Goal: Task Accomplishment & Management: Manage account settings

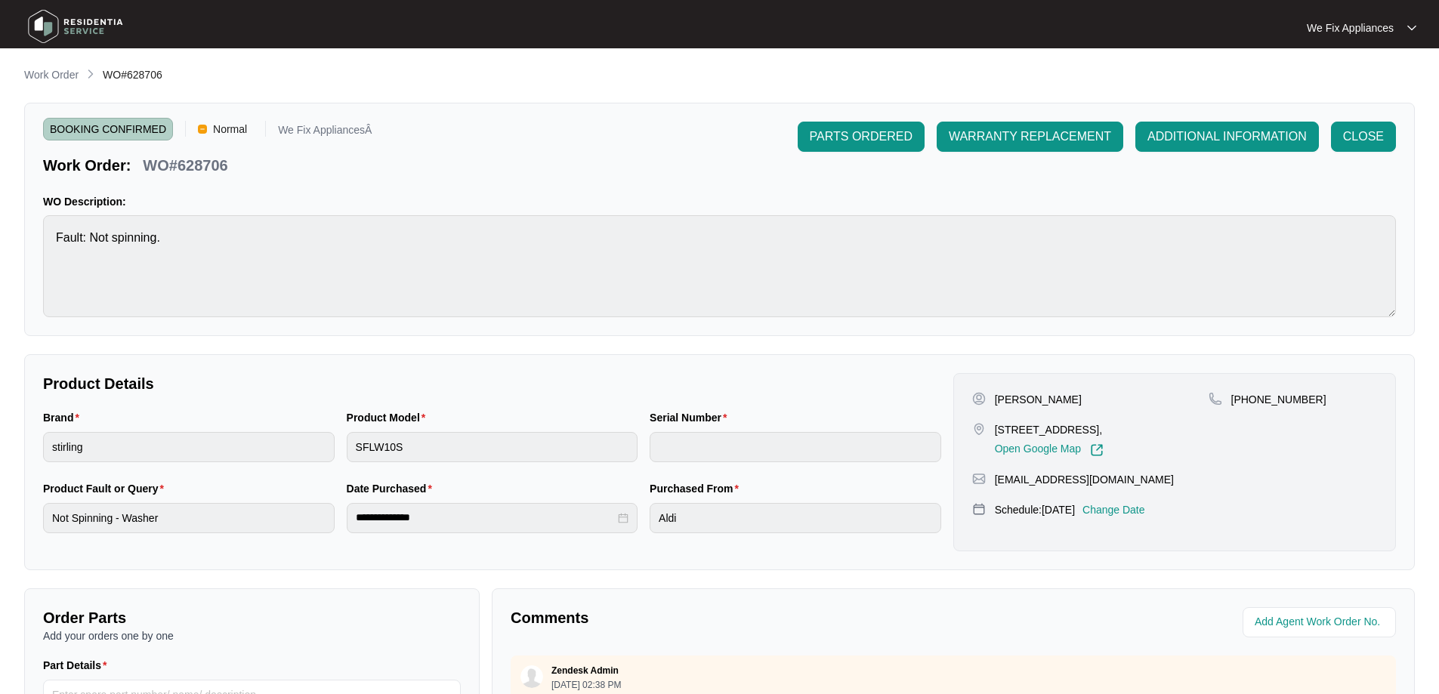
click at [84, 19] on img at bounding box center [76, 26] width 106 height 45
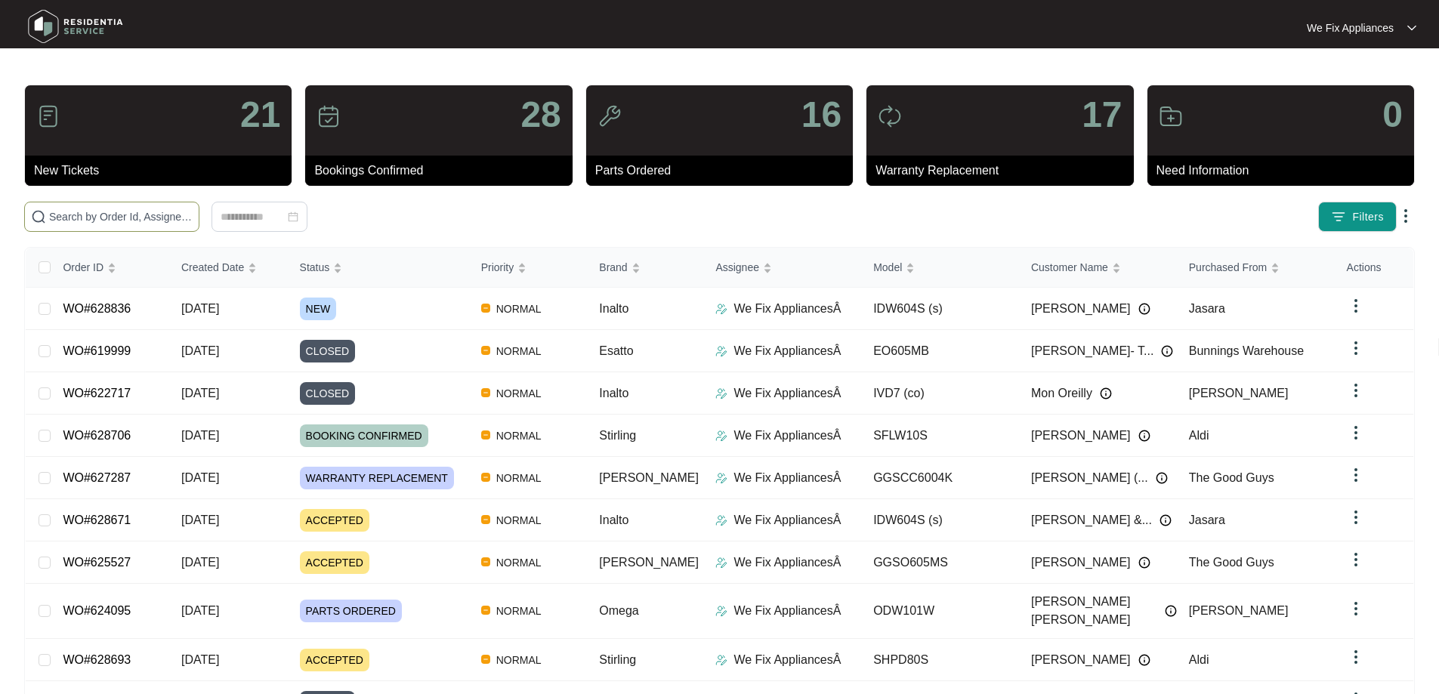
paste input "628653"
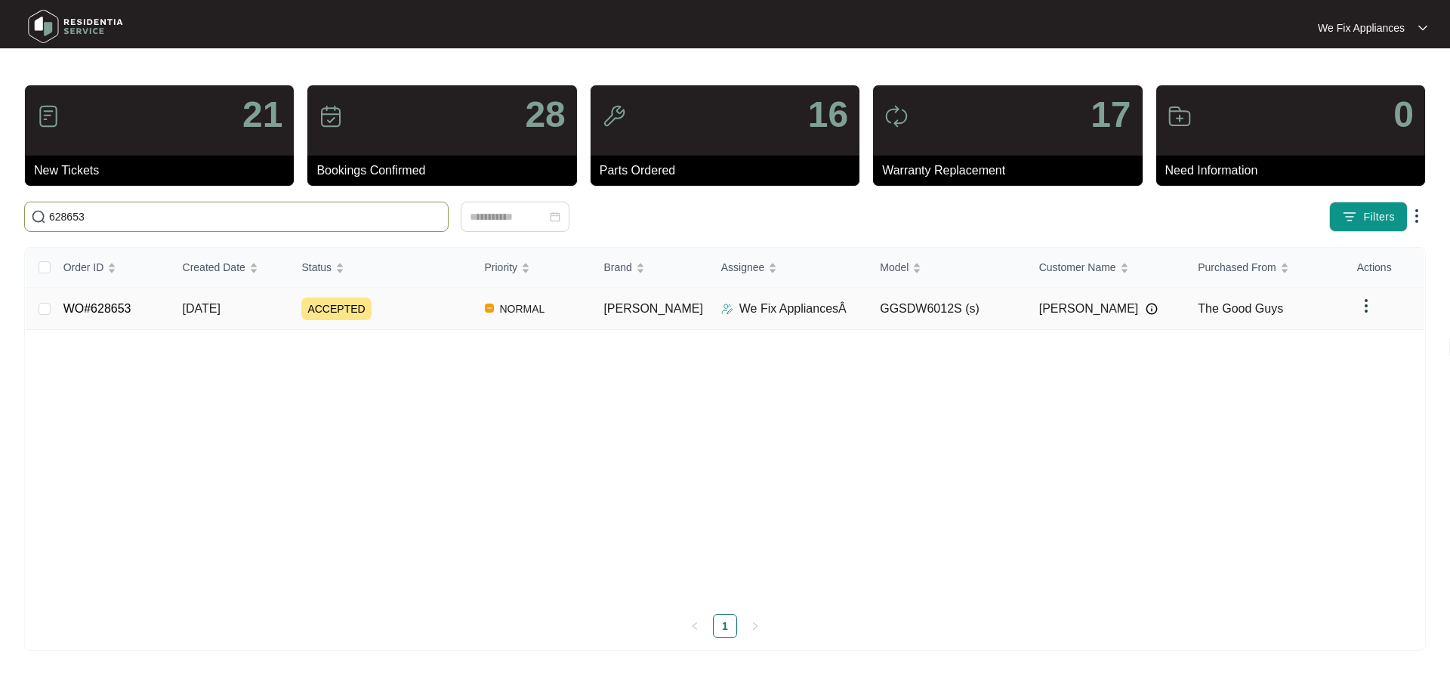
type input "628653"
click at [119, 308] on link "WO#628653" at bounding box center [97, 308] width 68 height 13
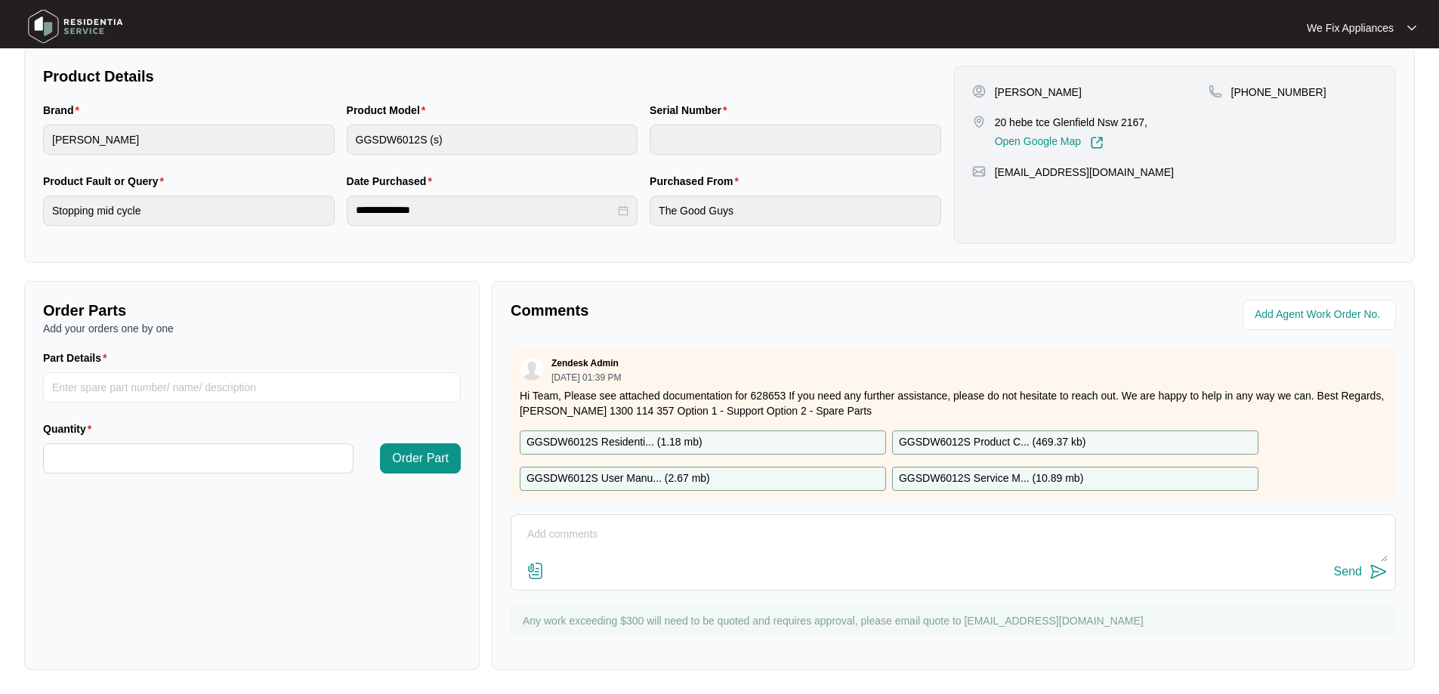
scroll to position [106, 0]
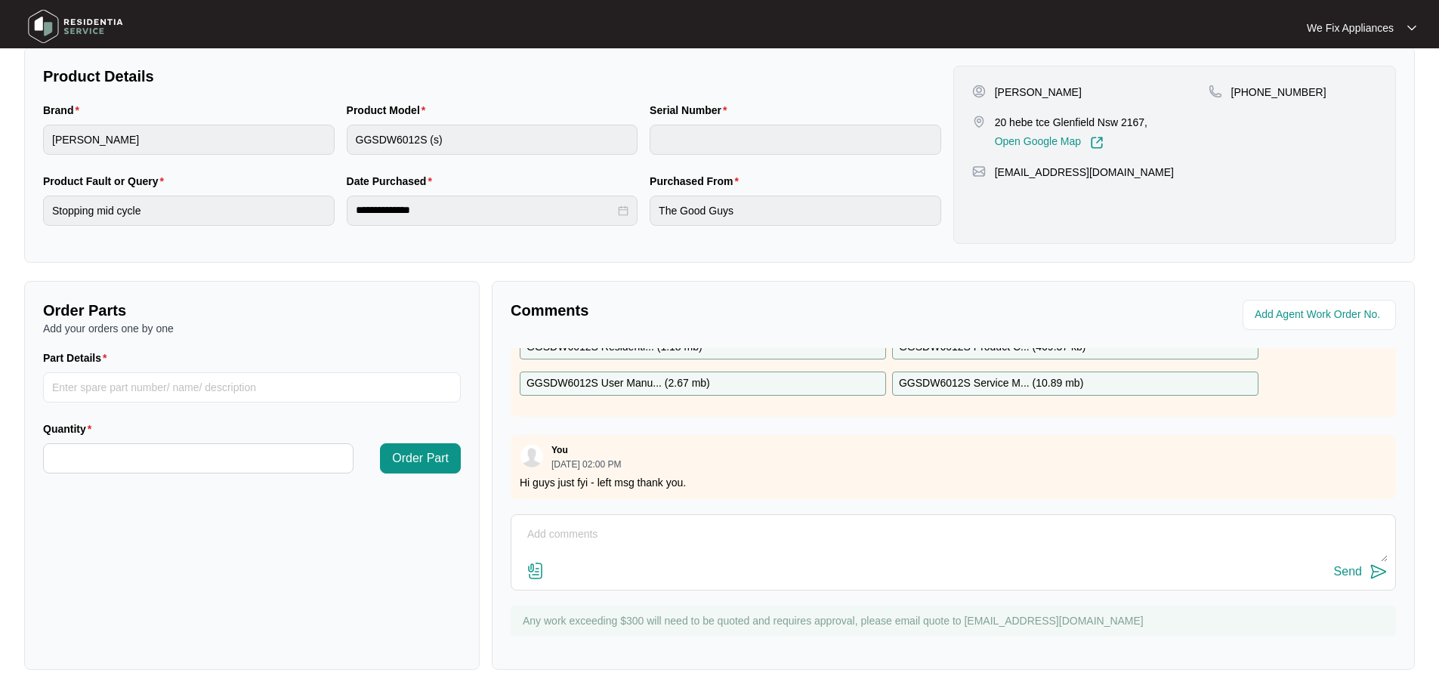
click at [58, 25] on img at bounding box center [76, 26] width 106 height 45
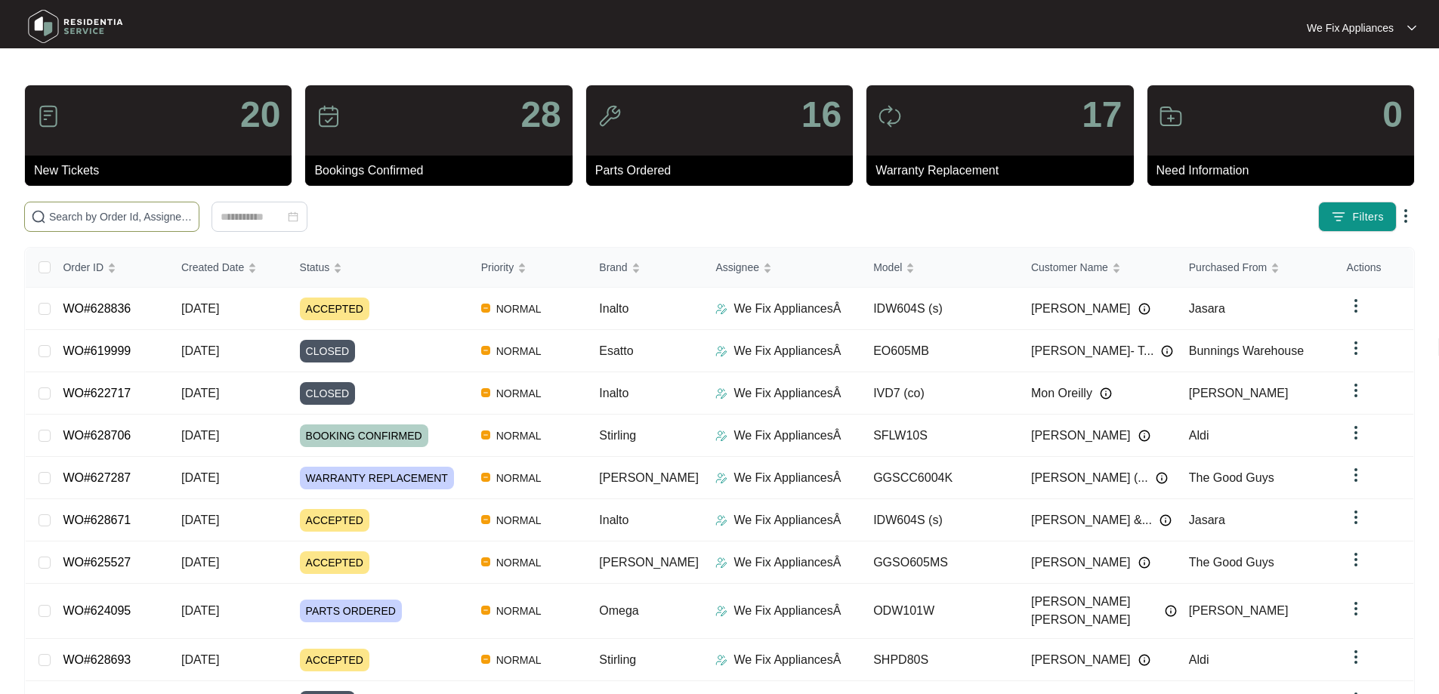
paste input "628836"
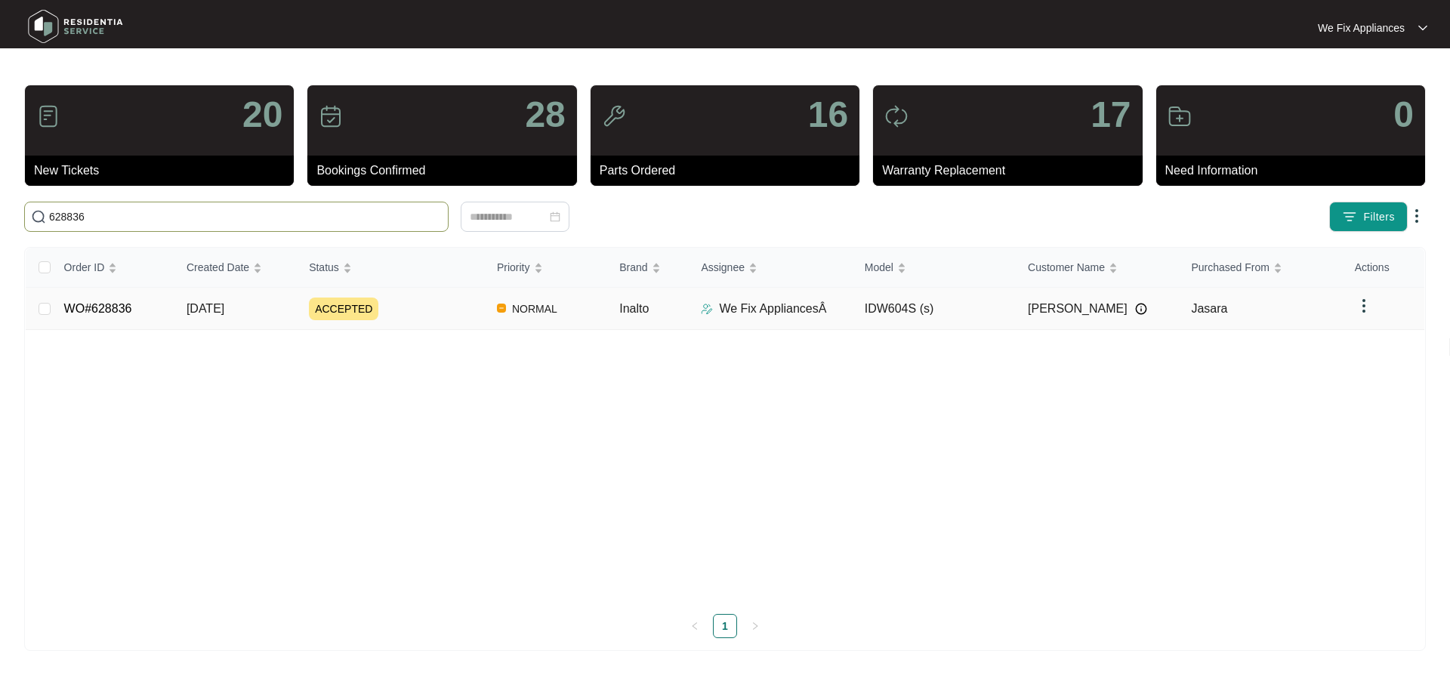
type input "628836"
click at [103, 302] on link "WO#628836" at bounding box center [98, 308] width 68 height 13
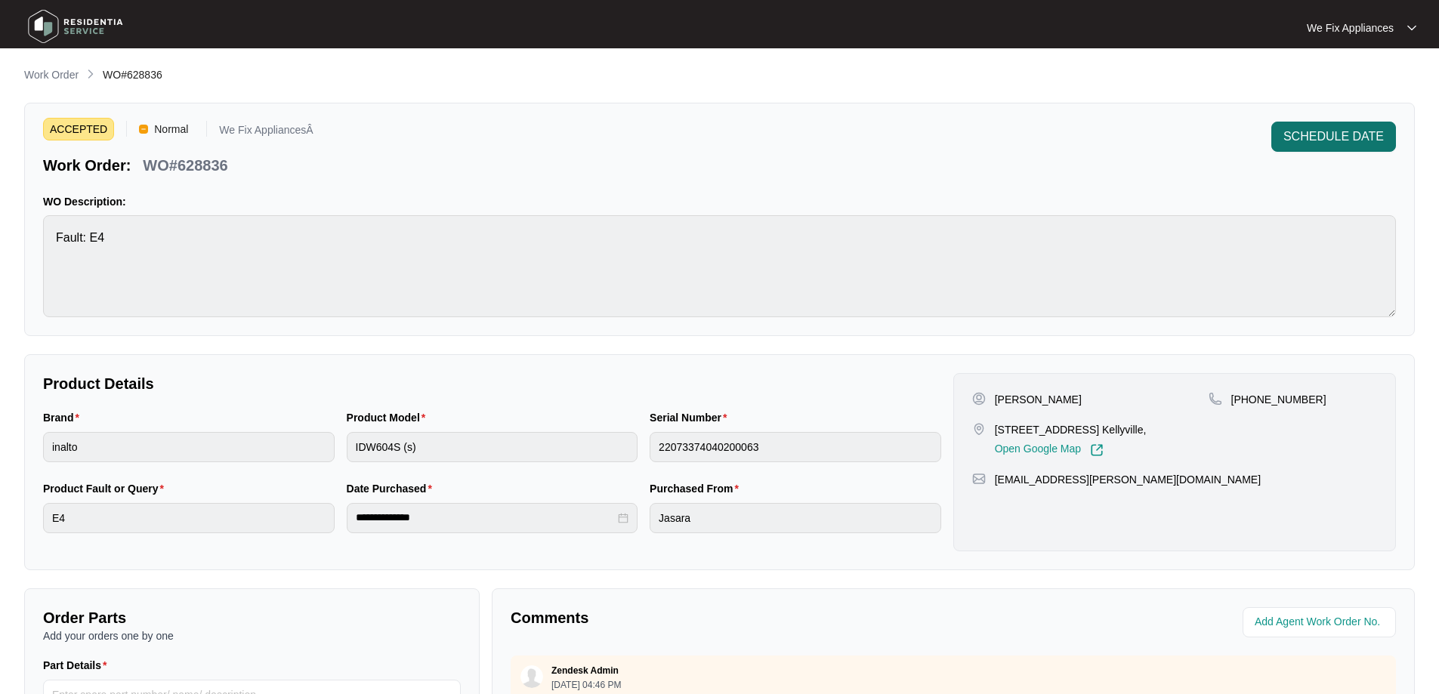
click at [1334, 143] on span "SCHEDULE DATE" at bounding box center [1333, 137] width 100 height 18
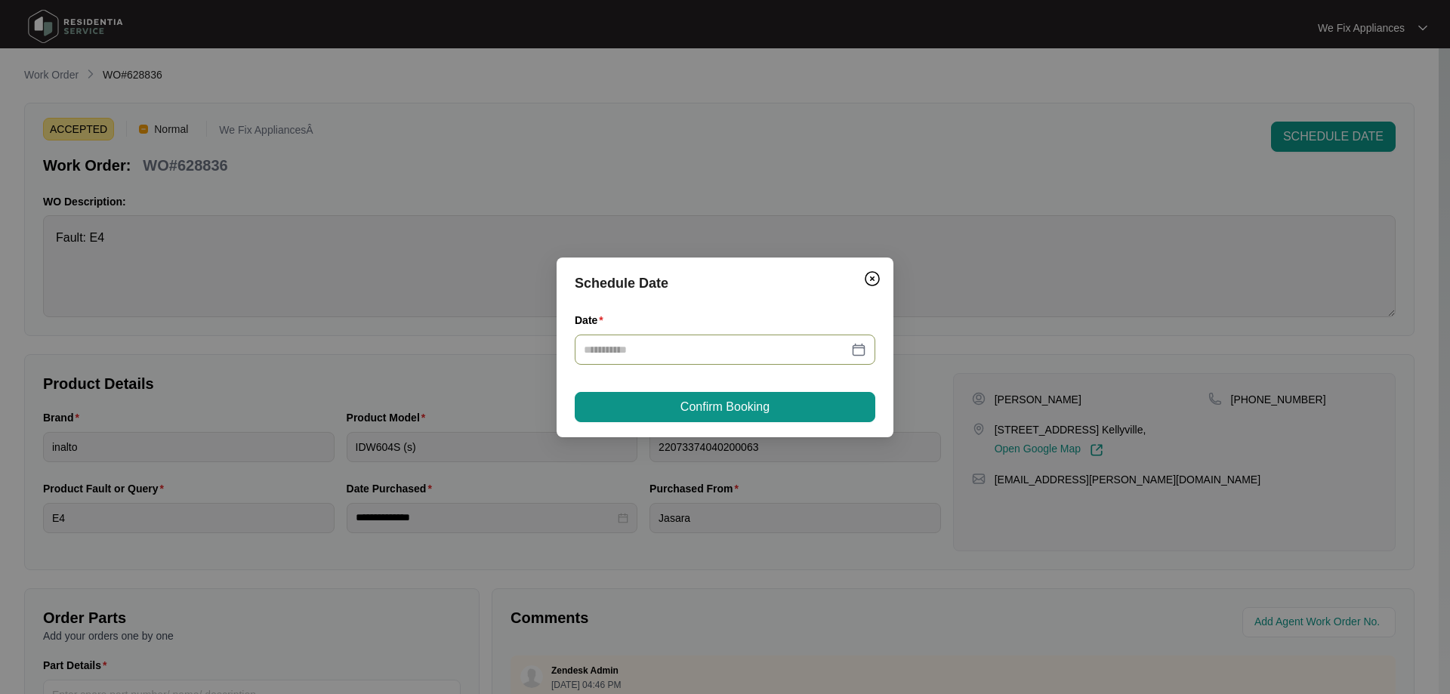
click at [700, 350] on input "Date" at bounding box center [716, 349] width 264 height 17
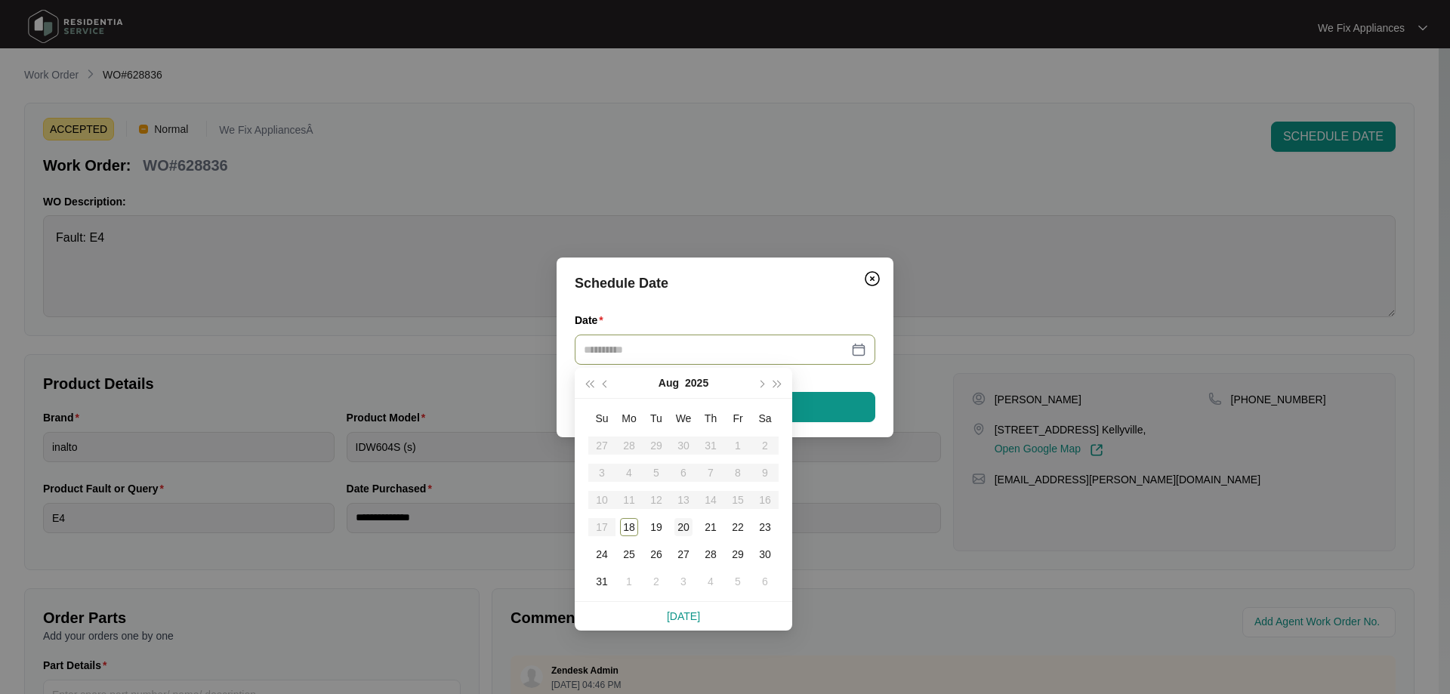
type input "**********"
click at [681, 529] on div "20" at bounding box center [683, 527] width 18 height 18
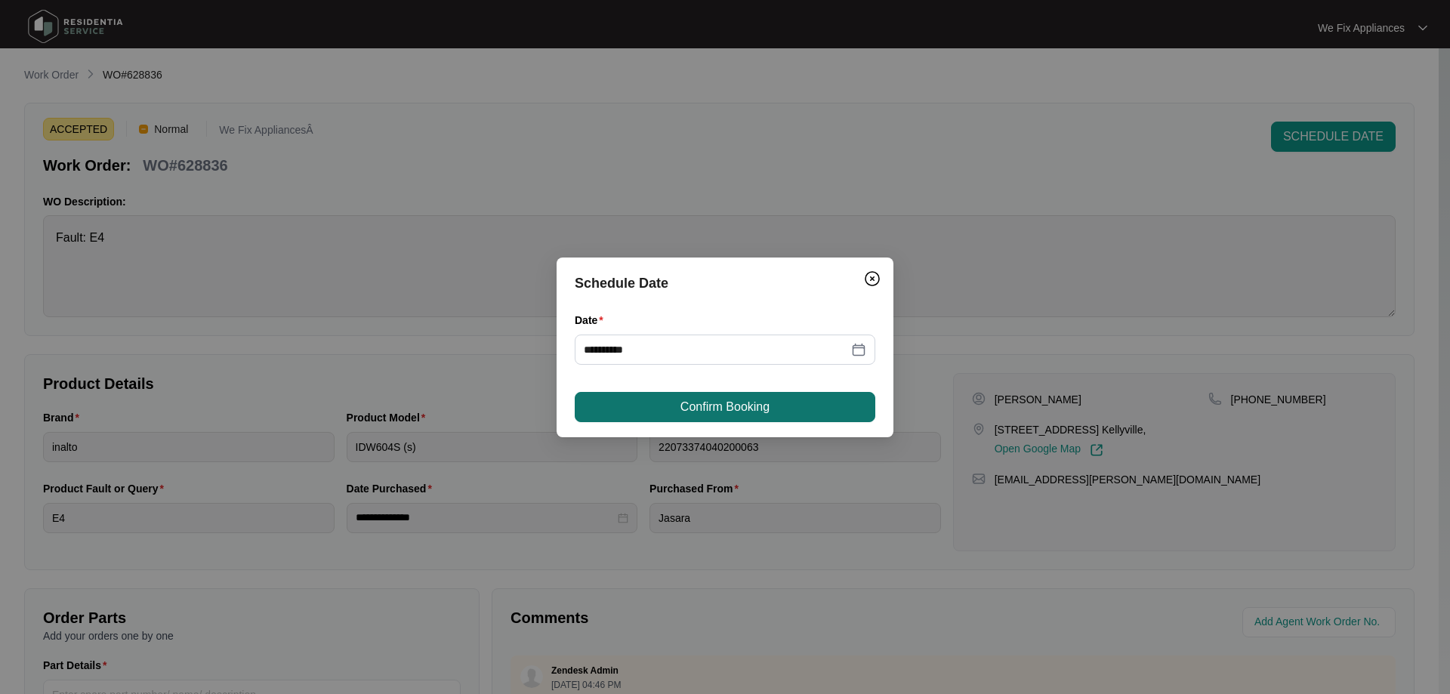
click at [718, 399] on span "Confirm Booking" at bounding box center [724, 407] width 89 height 18
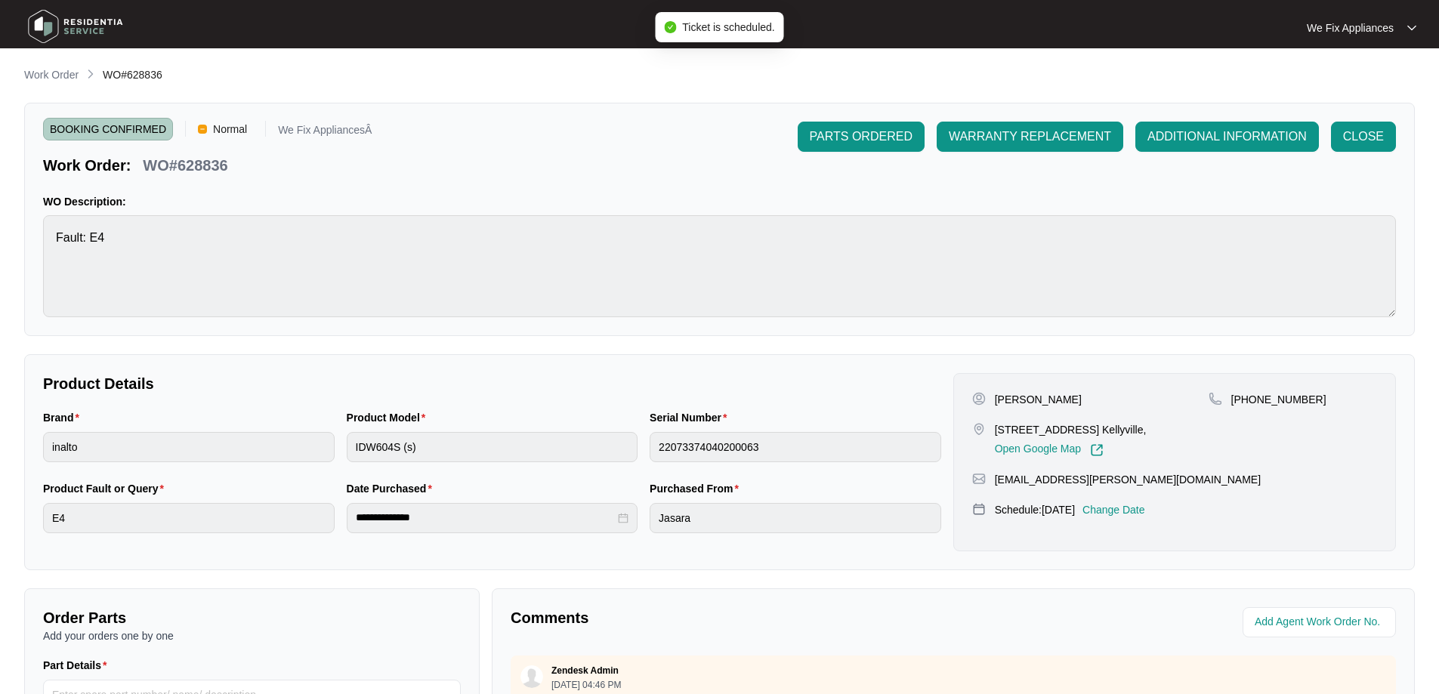
click at [77, 23] on img at bounding box center [76, 26] width 106 height 45
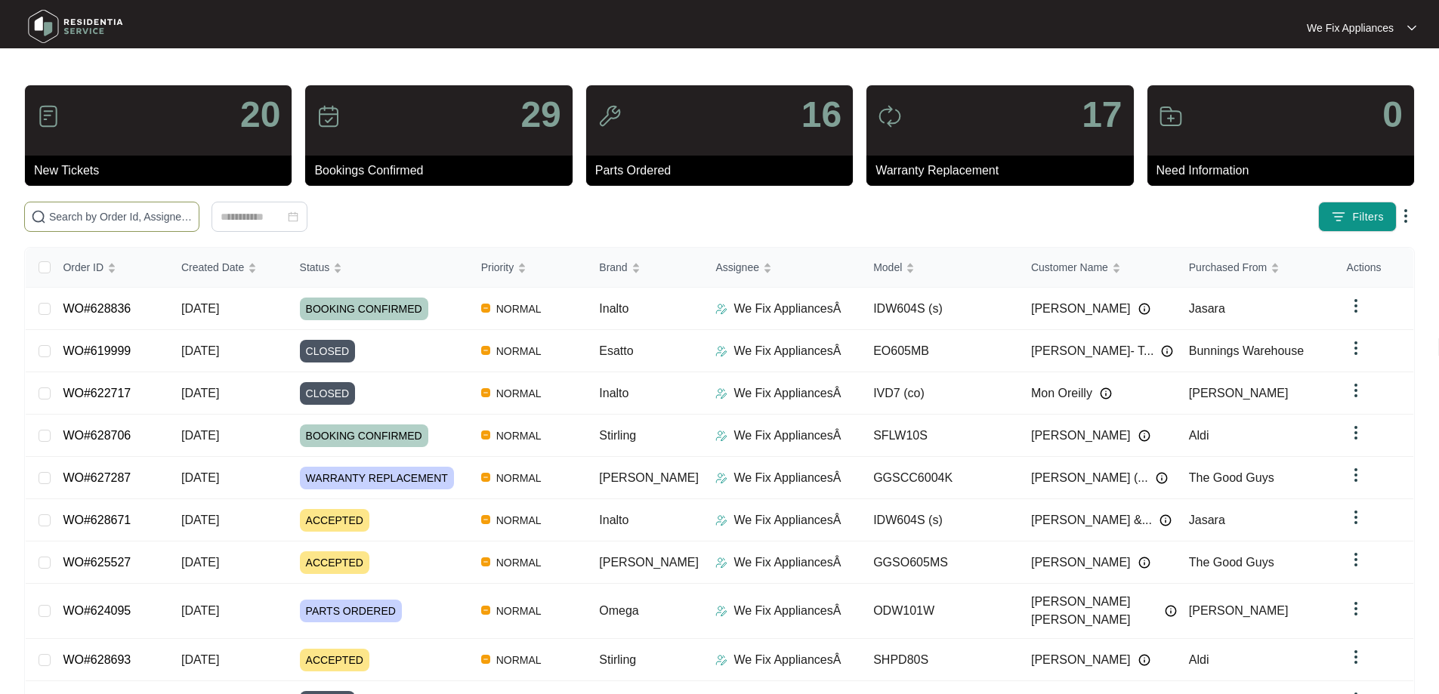
paste input "628836"
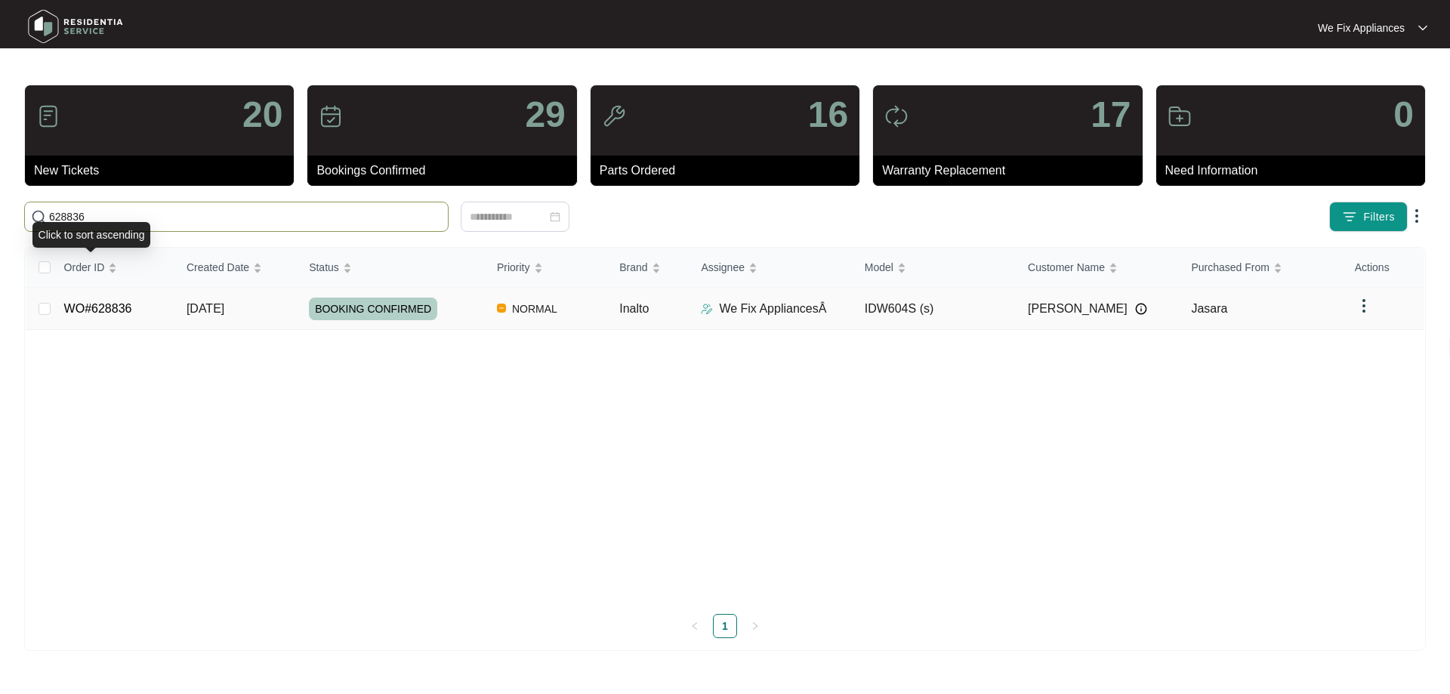
type input "628836"
click at [103, 303] on link "WO#628836" at bounding box center [98, 308] width 68 height 13
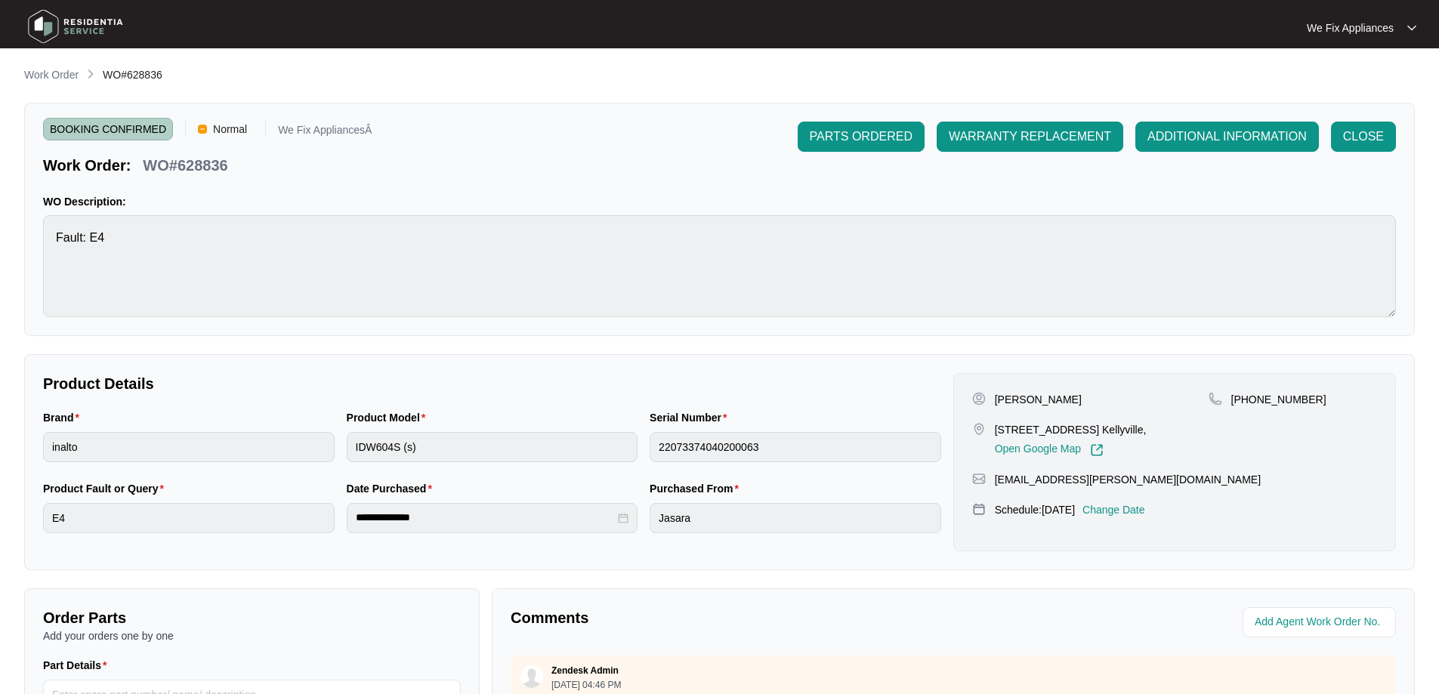
click at [1141, 512] on p "Change Date" at bounding box center [1113, 509] width 63 height 15
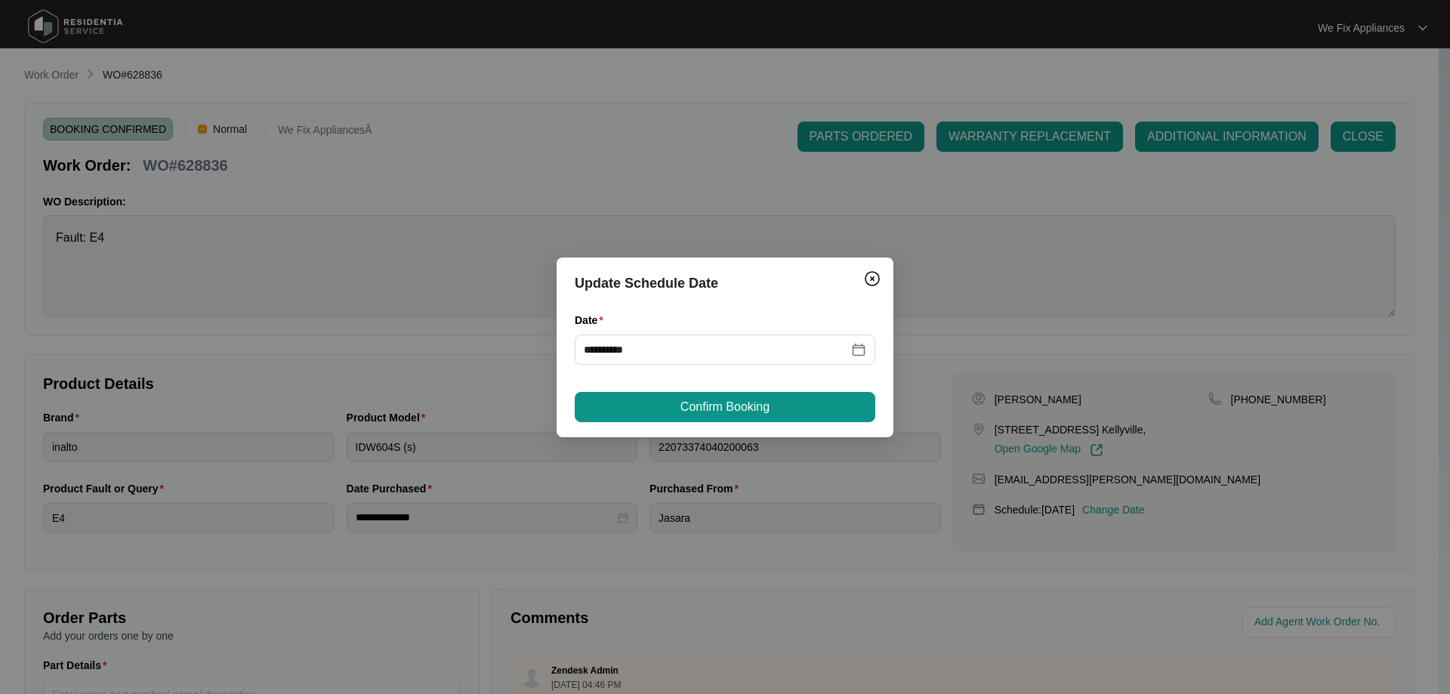
click at [1038, 192] on div "**********" at bounding box center [725, 347] width 1450 height 694
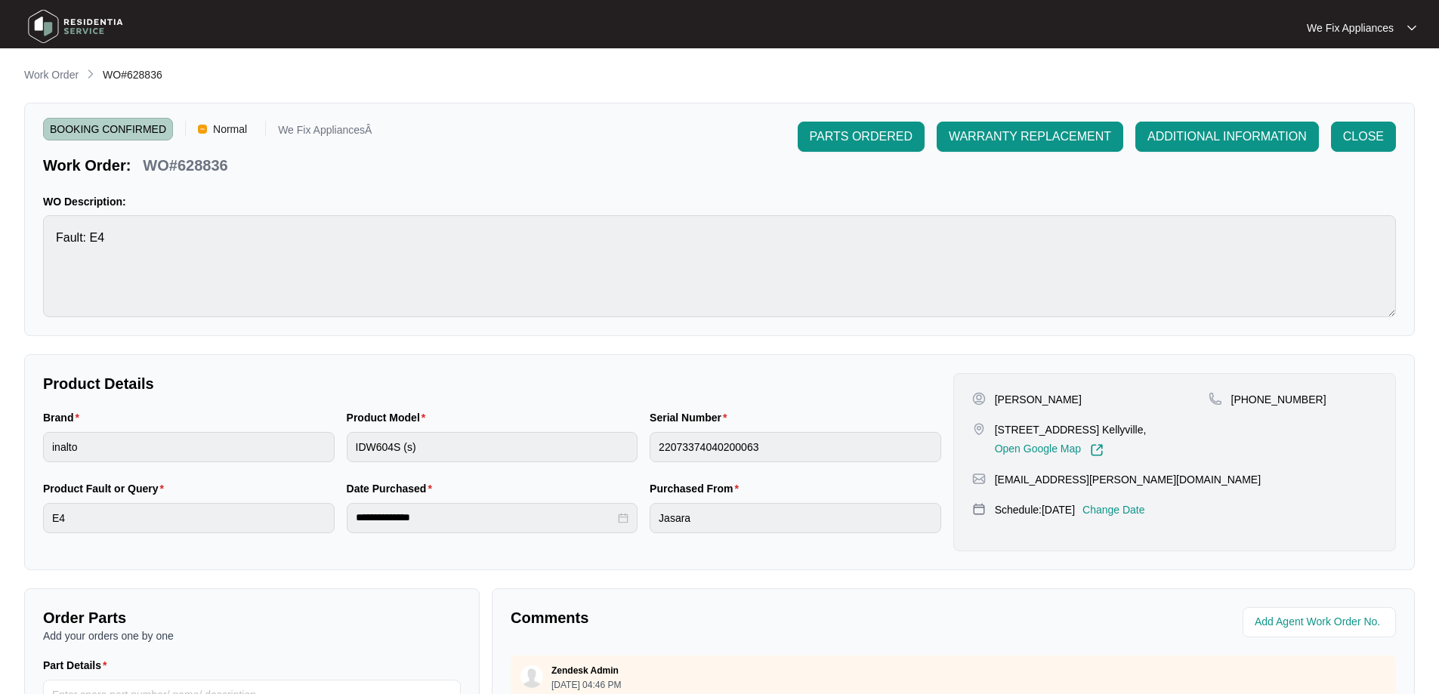
click at [103, 25] on img at bounding box center [76, 26] width 106 height 45
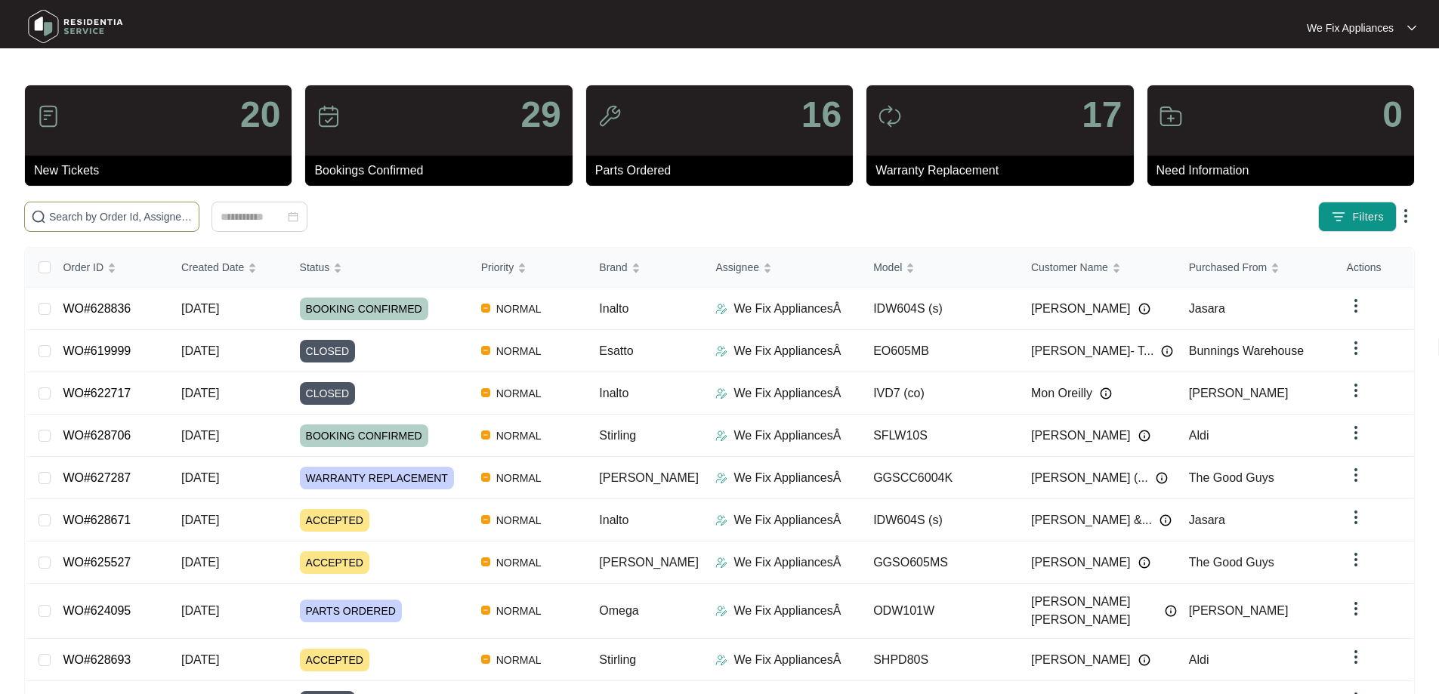
paste input "623289"
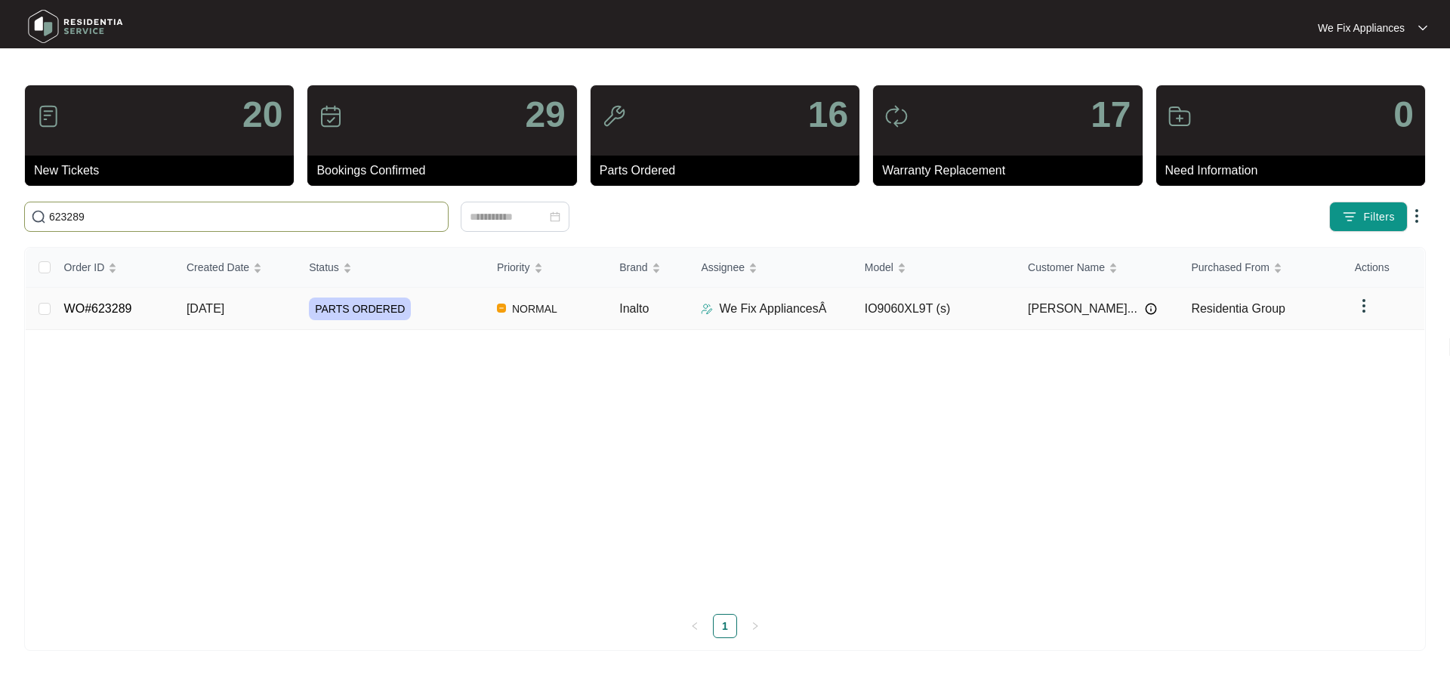
type input "623289"
click at [102, 313] on link "WO#623289" at bounding box center [98, 308] width 68 height 13
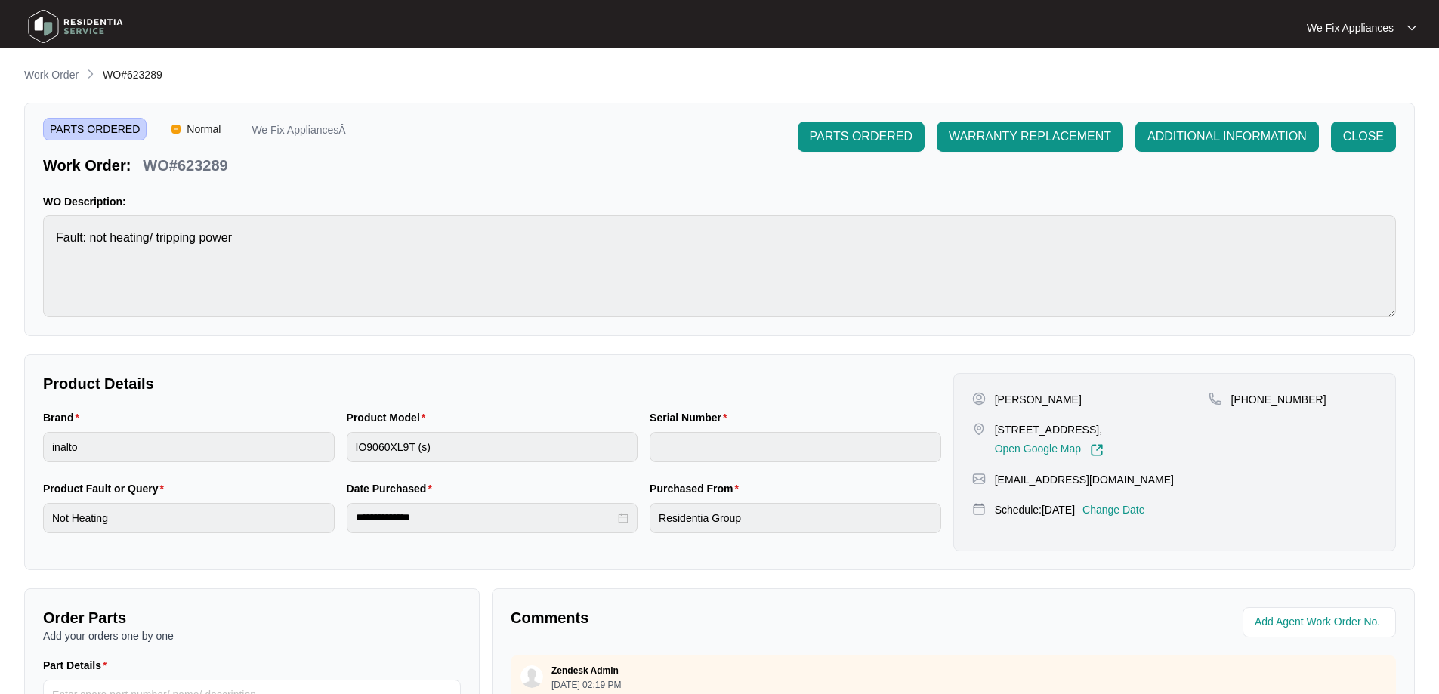
click at [1144, 504] on p "Change Date" at bounding box center [1113, 509] width 63 height 15
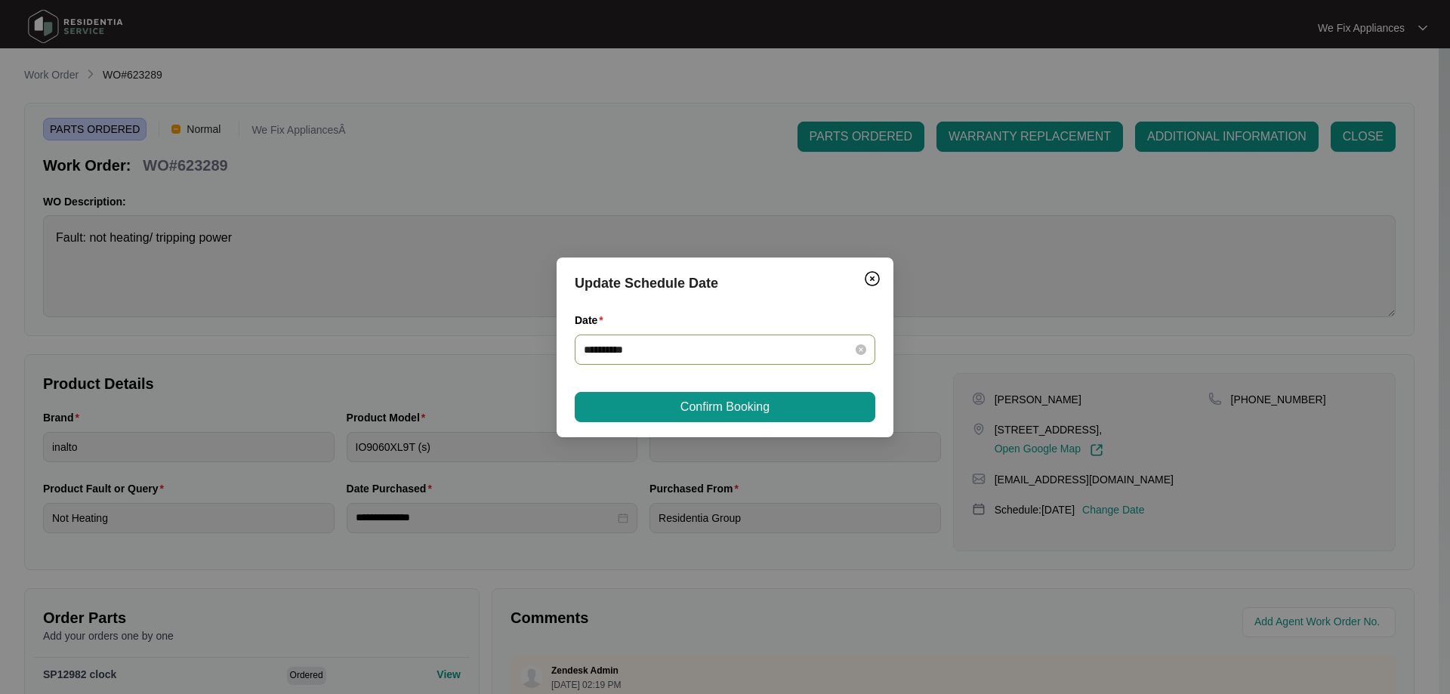
click at [797, 350] on input "**********" at bounding box center [716, 349] width 264 height 17
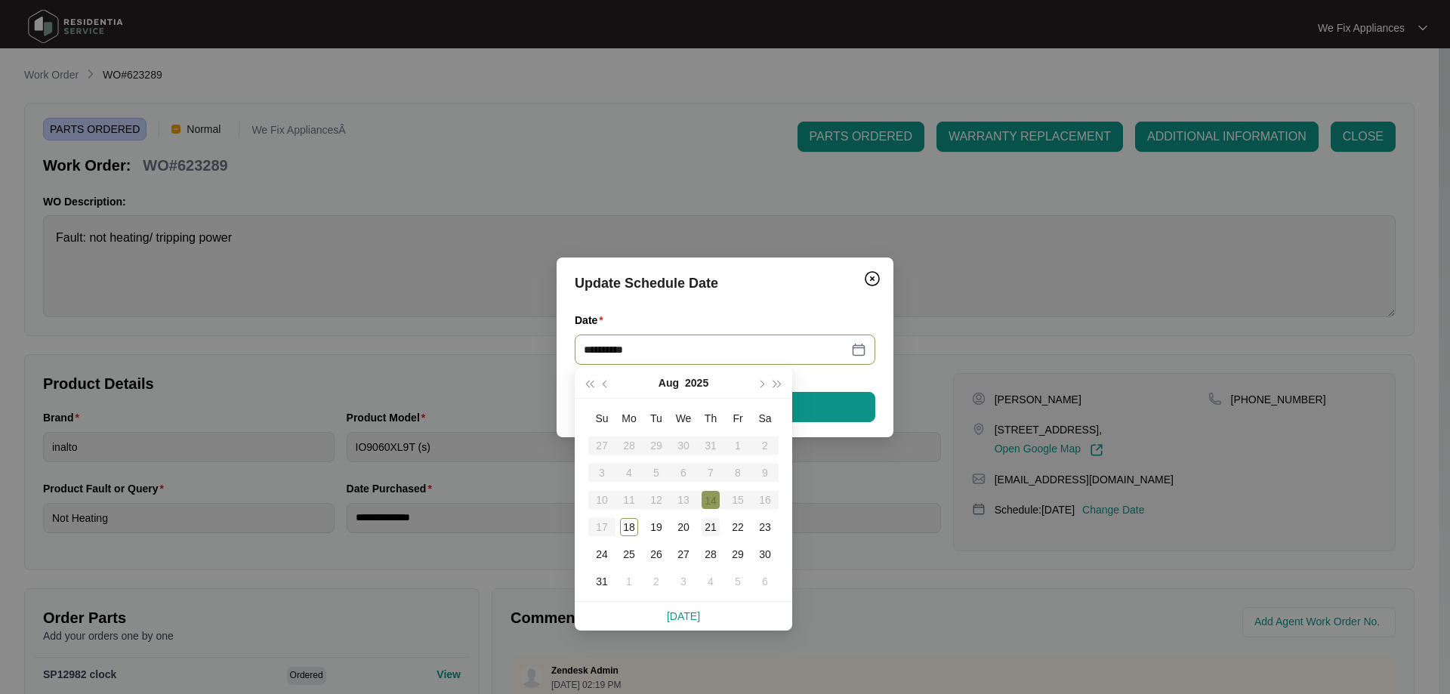
type input "**********"
click at [708, 532] on div "21" at bounding box center [711, 527] width 18 height 18
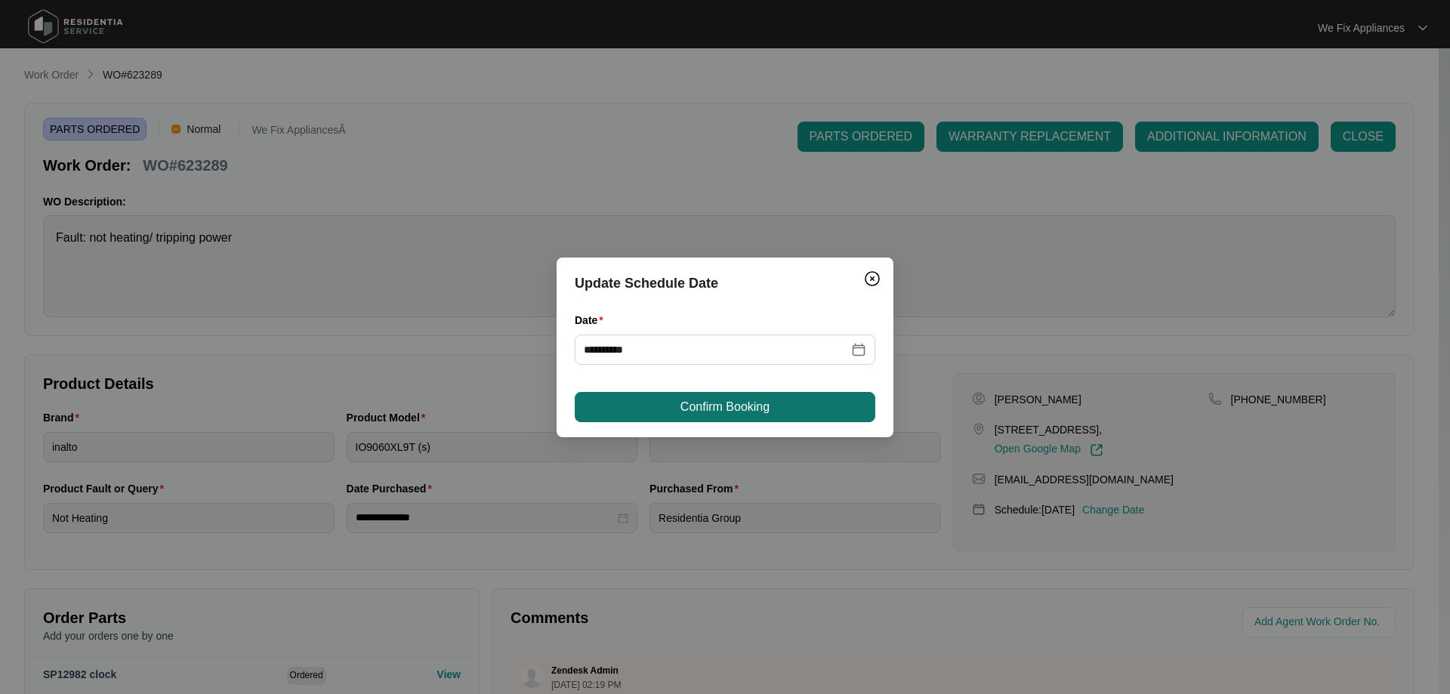
click at [762, 402] on span "Confirm Booking" at bounding box center [724, 407] width 89 height 18
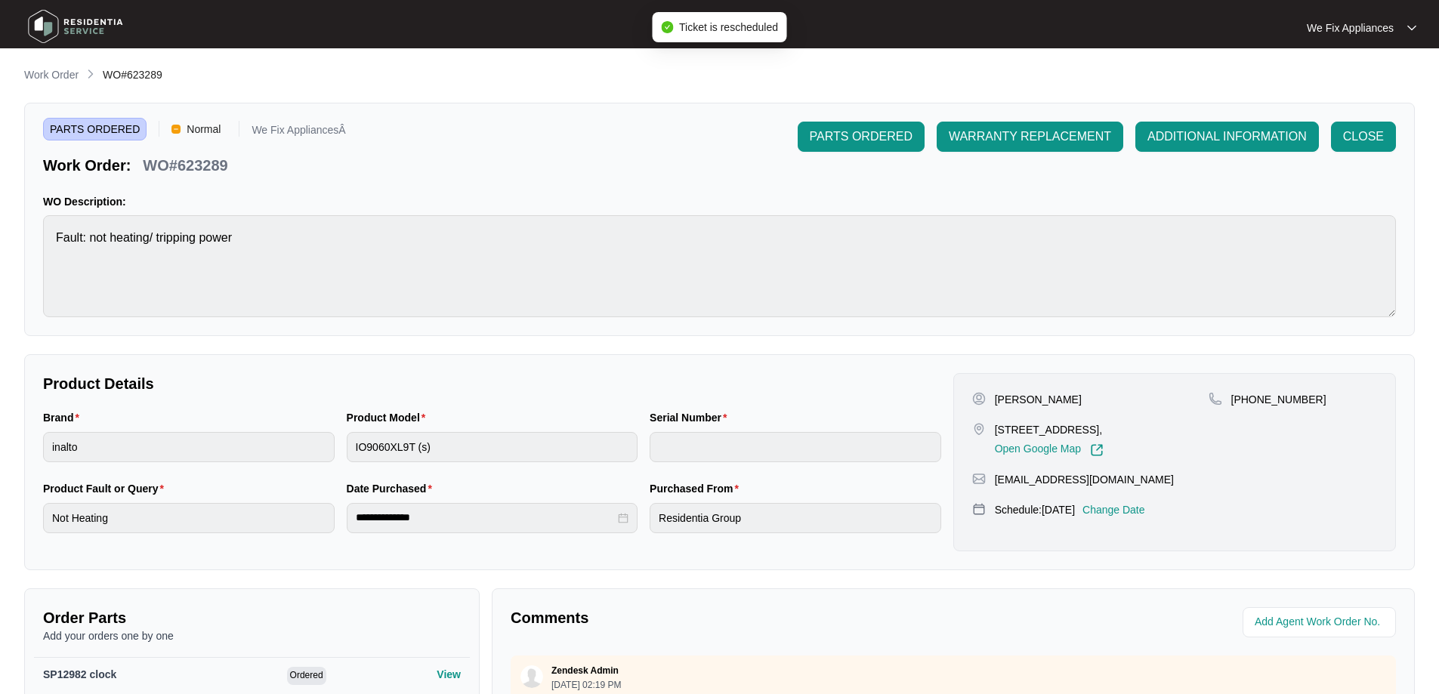
click at [69, 17] on img at bounding box center [76, 26] width 106 height 45
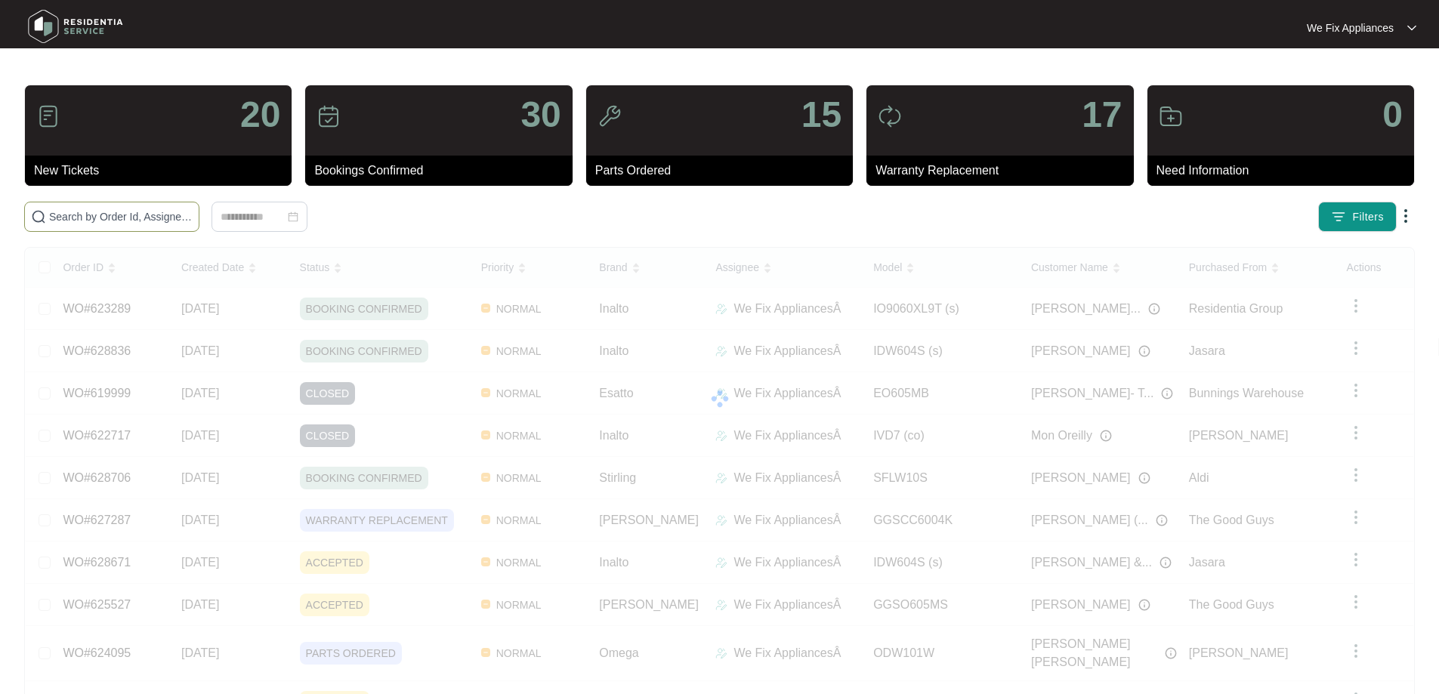
paste input "626696"
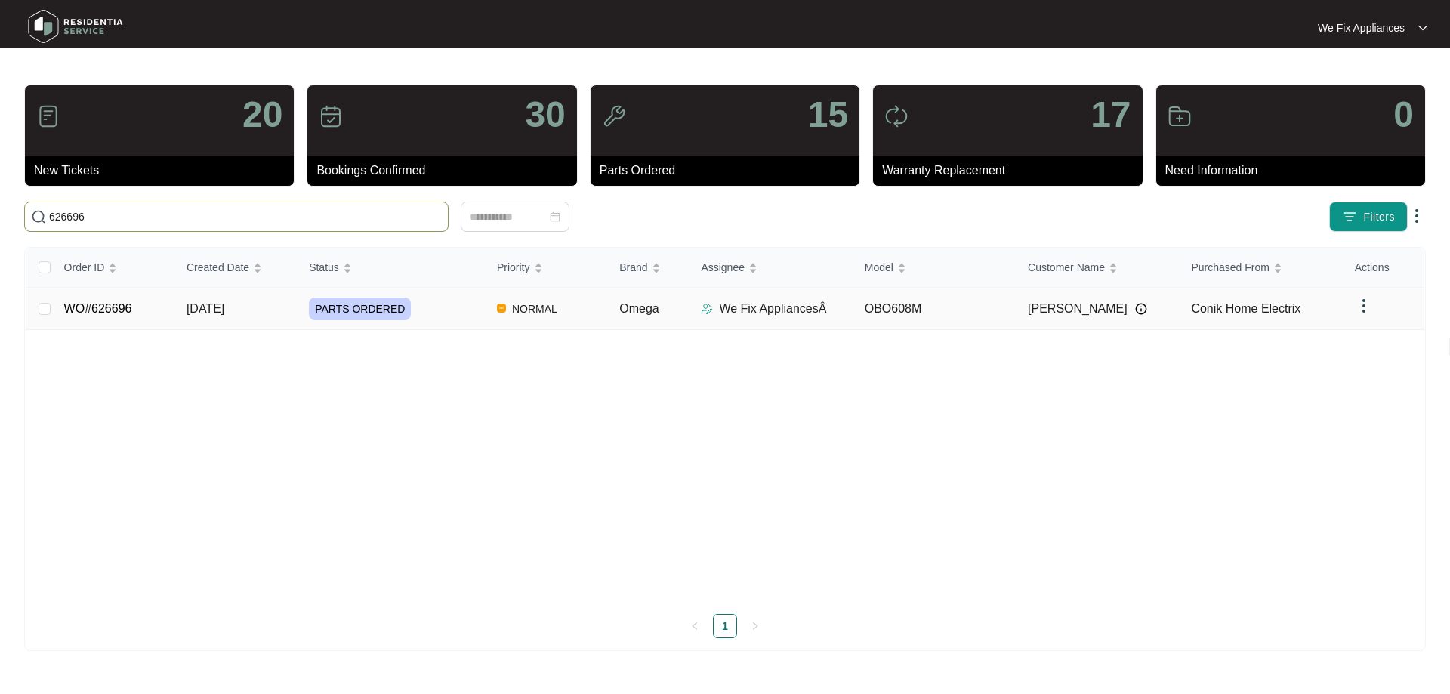
type input "626696"
click at [98, 305] on link "WO#626696" at bounding box center [98, 308] width 68 height 13
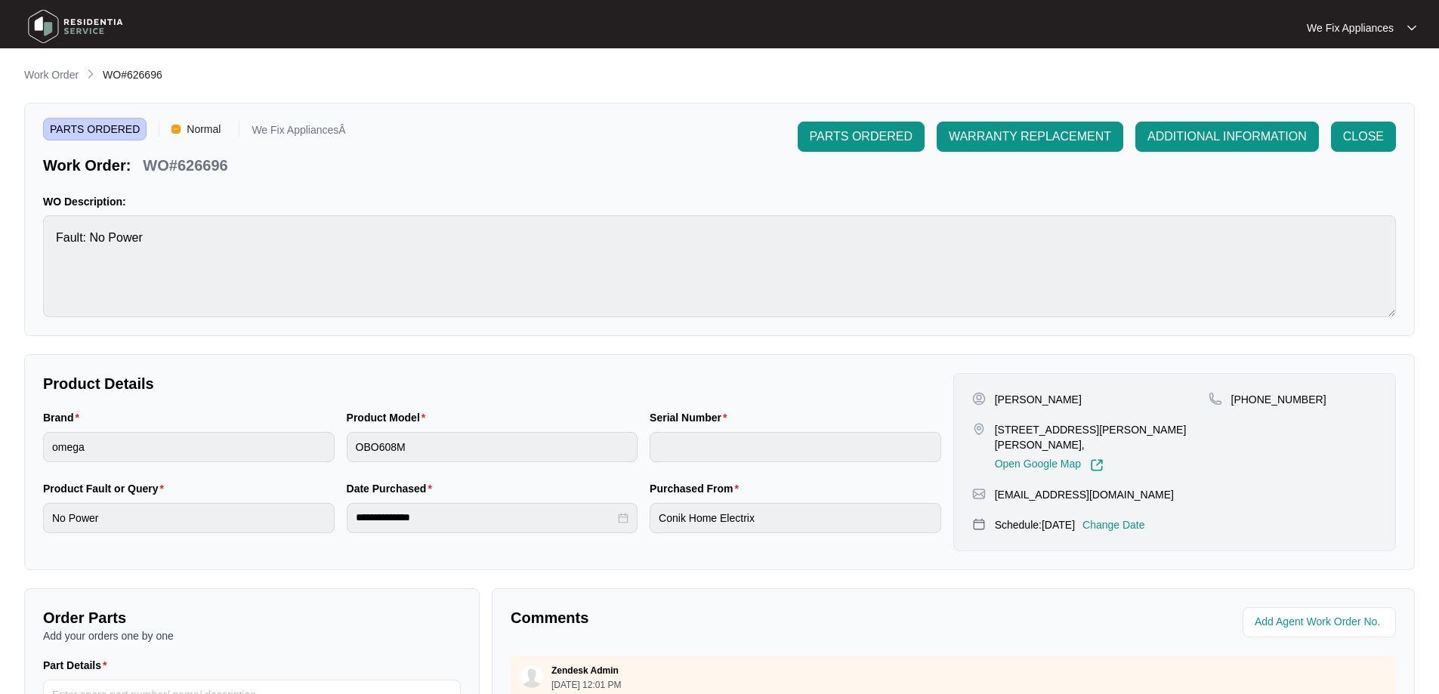
click at [1145, 525] on p "Change Date" at bounding box center [1113, 524] width 63 height 15
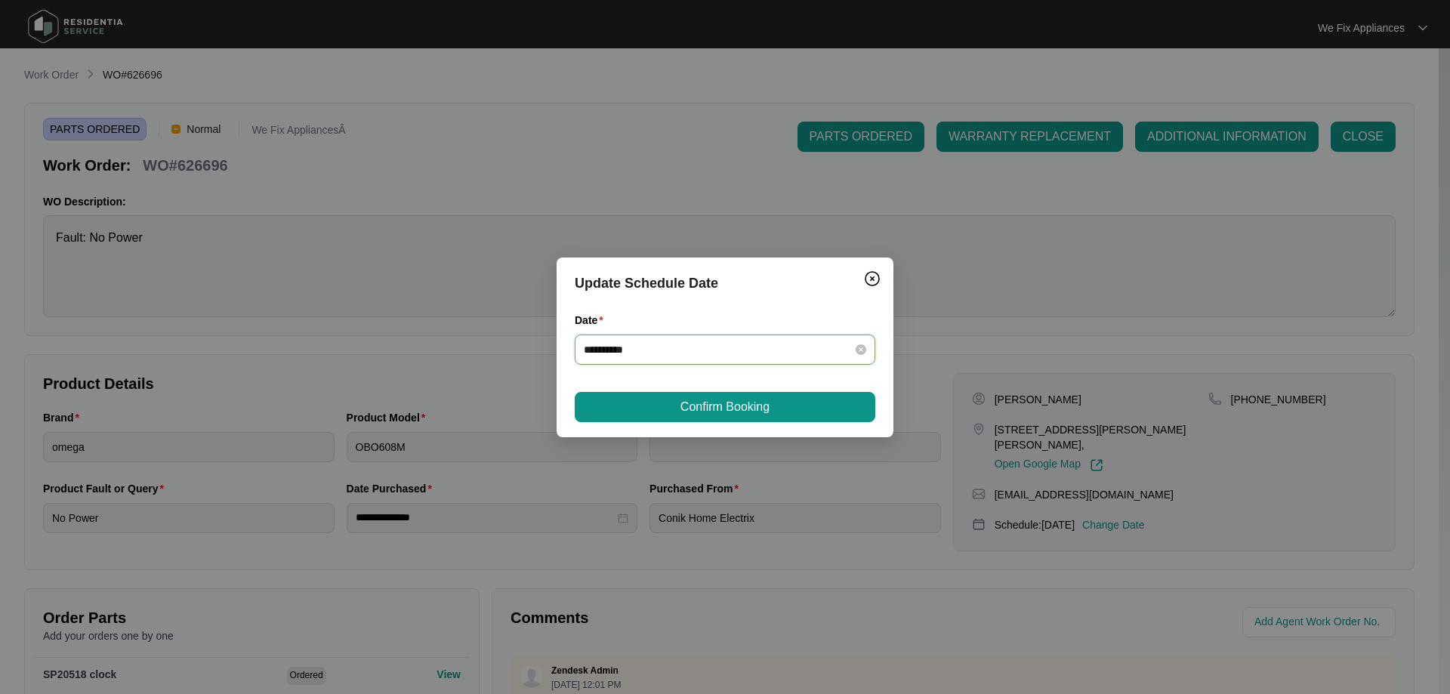
drag, startPoint x: 717, startPoint y: 347, endPoint x: 718, endPoint y: 357, distance: 10.7
click at [718, 357] on input "**********" at bounding box center [716, 349] width 264 height 17
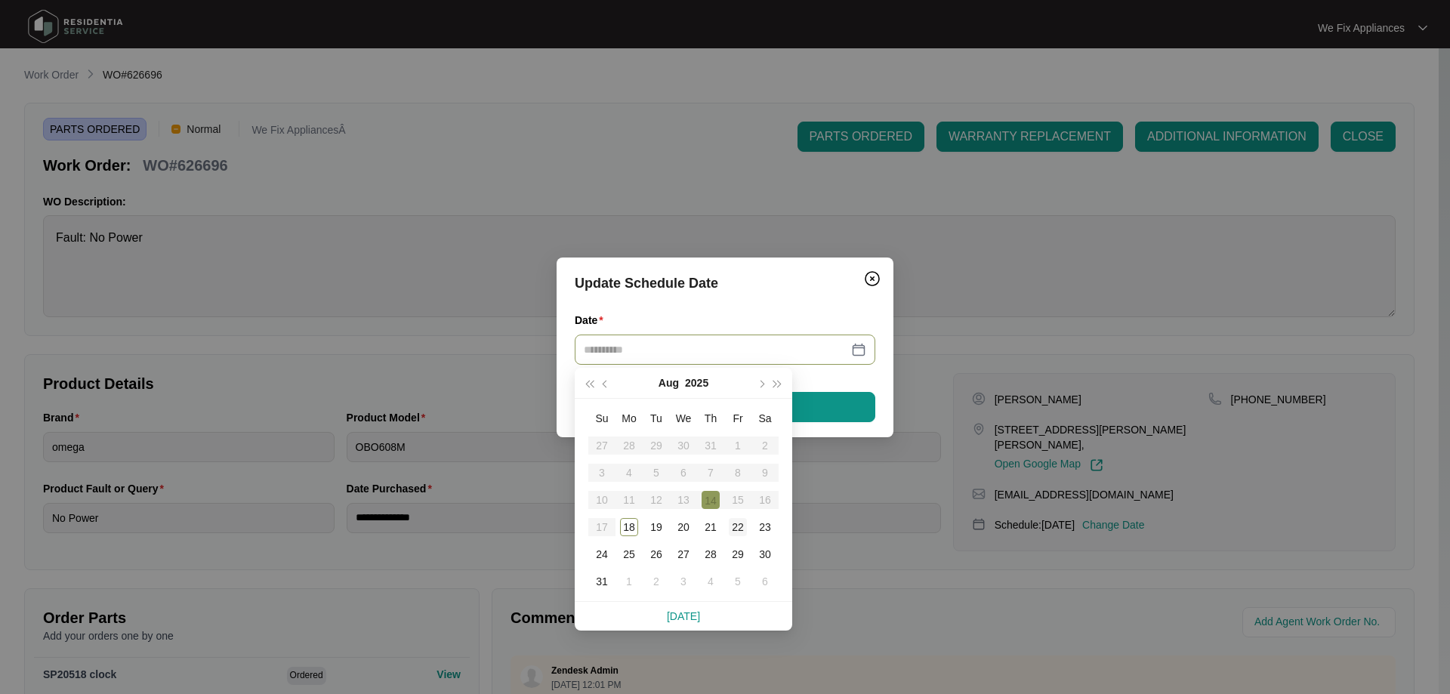
type input "**********"
click at [735, 528] on div "22" at bounding box center [738, 527] width 18 height 18
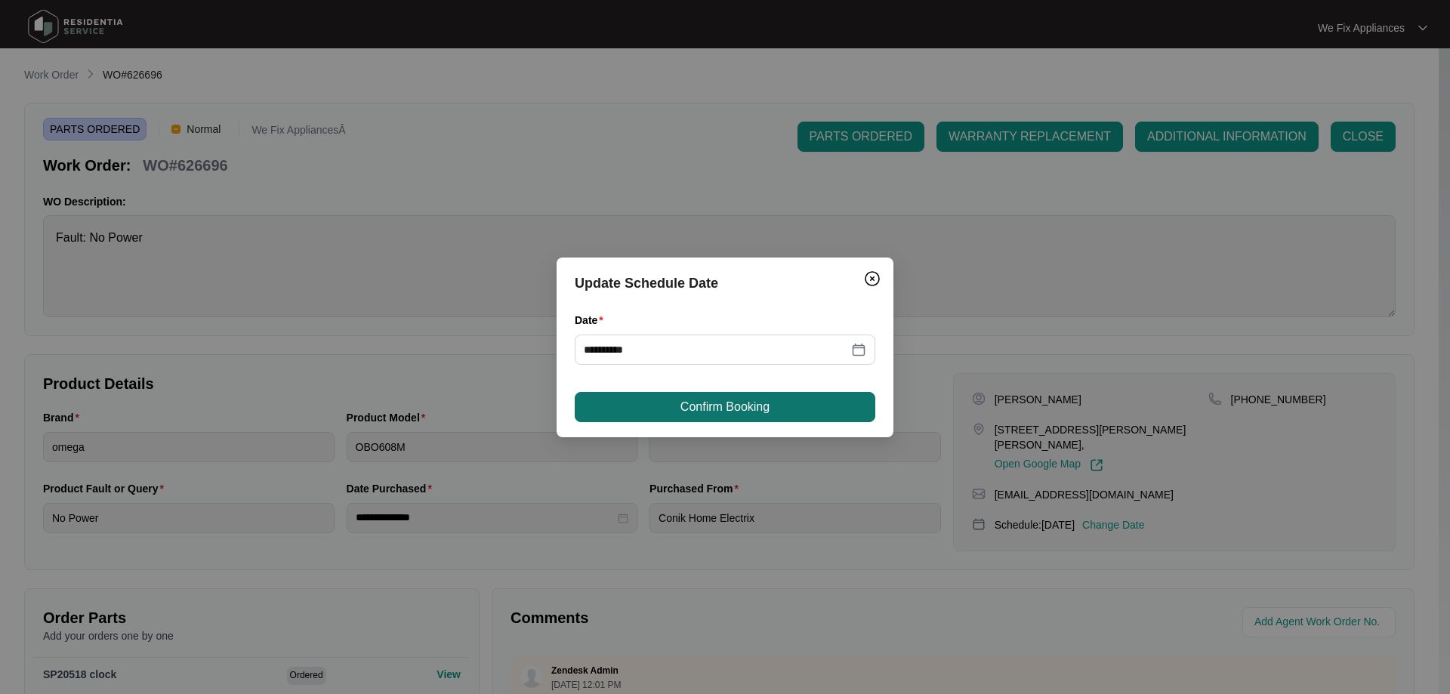
click at [737, 409] on span "Confirm Booking" at bounding box center [724, 407] width 89 height 18
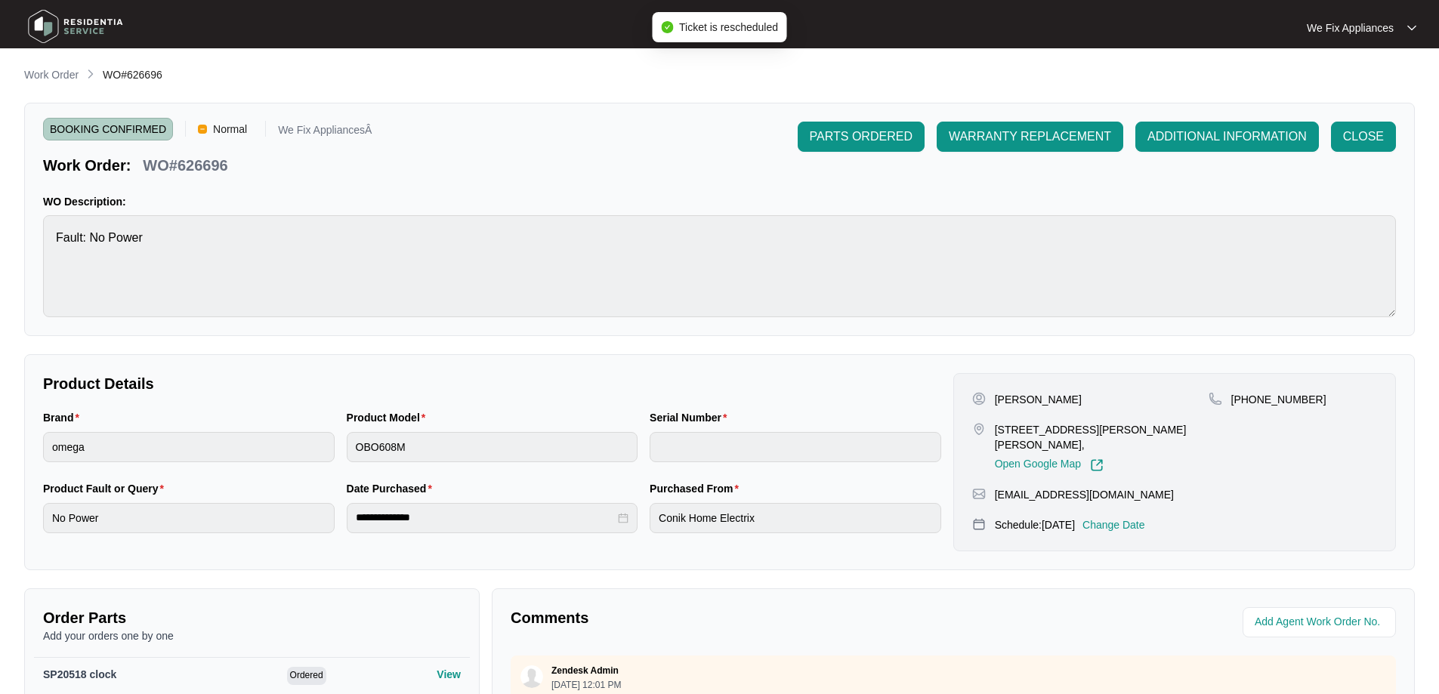
click at [107, 28] on img at bounding box center [76, 26] width 106 height 45
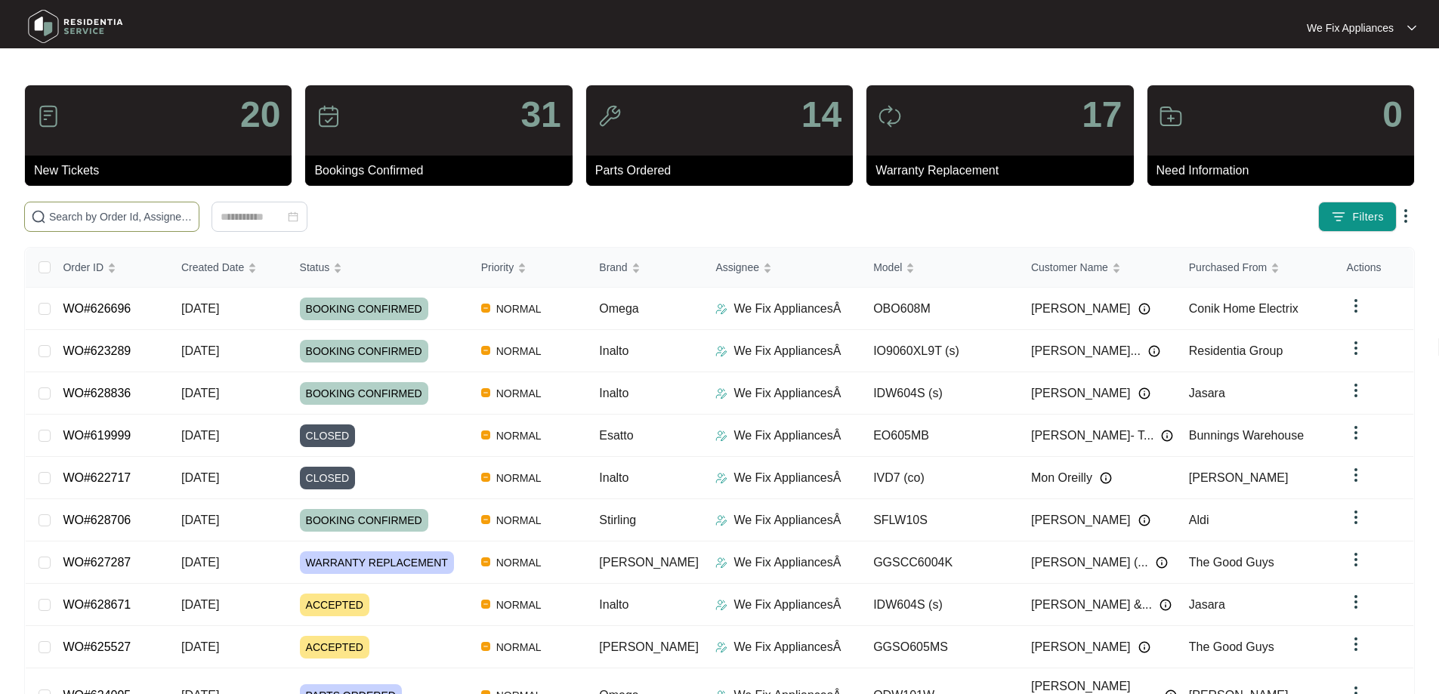
paste input "626315"
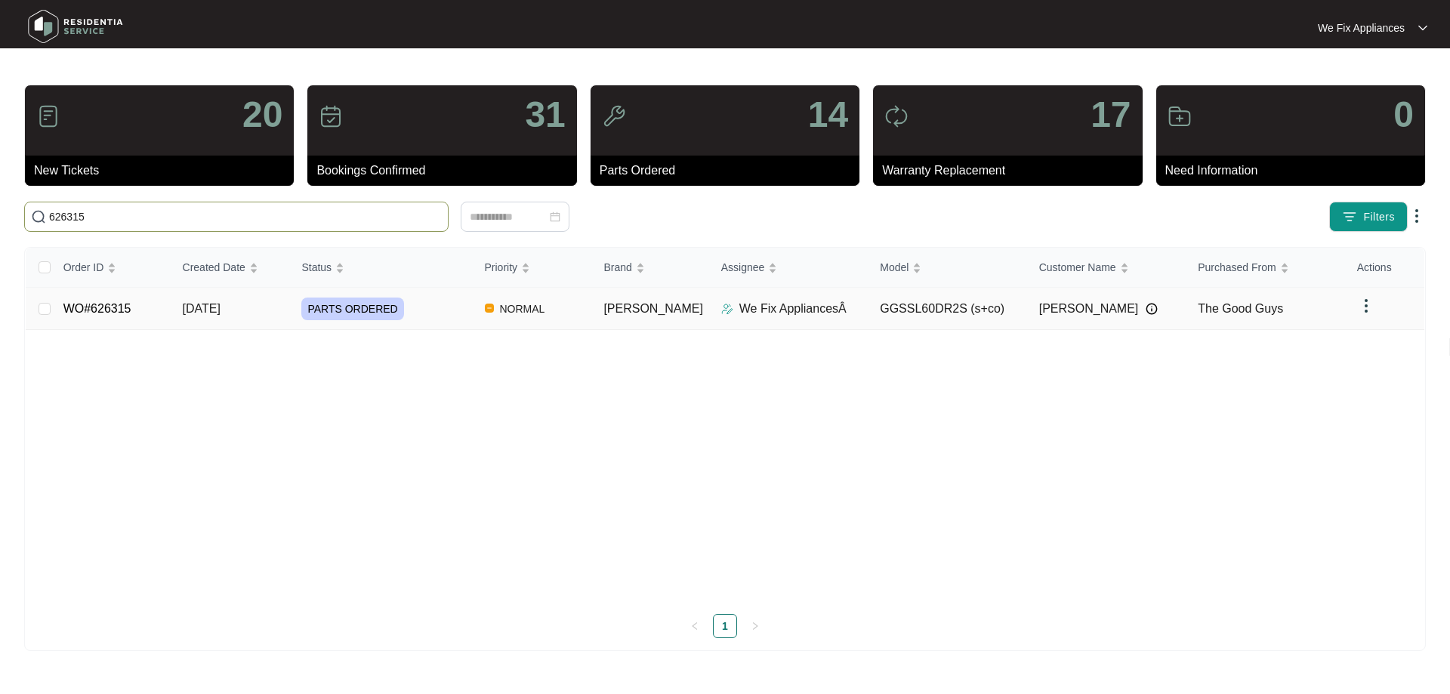
type input "626315"
click at [103, 311] on link "WO#626315" at bounding box center [97, 308] width 68 height 13
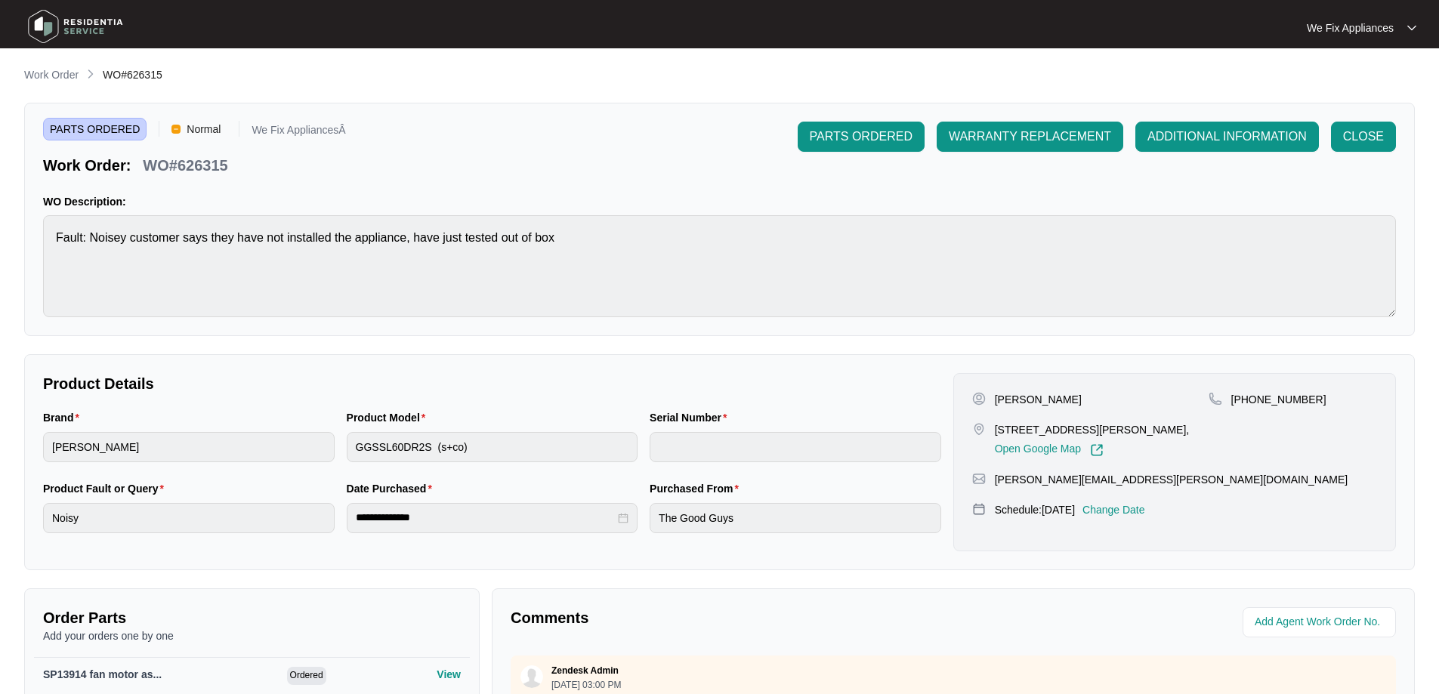
click at [1143, 517] on p "Change Date" at bounding box center [1113, 509] width 63 height 15
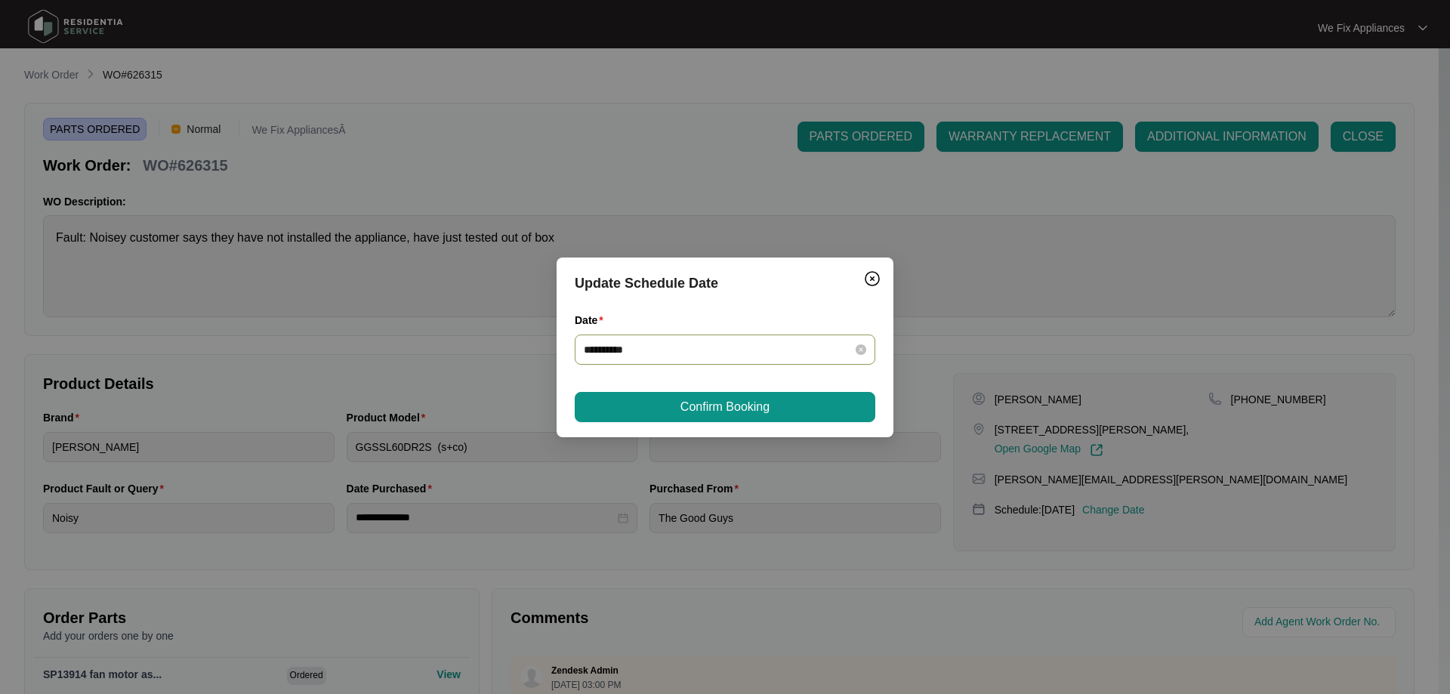
click at [688, 359] on div "**********" at bounding box center [725, 350] width 301 height 30
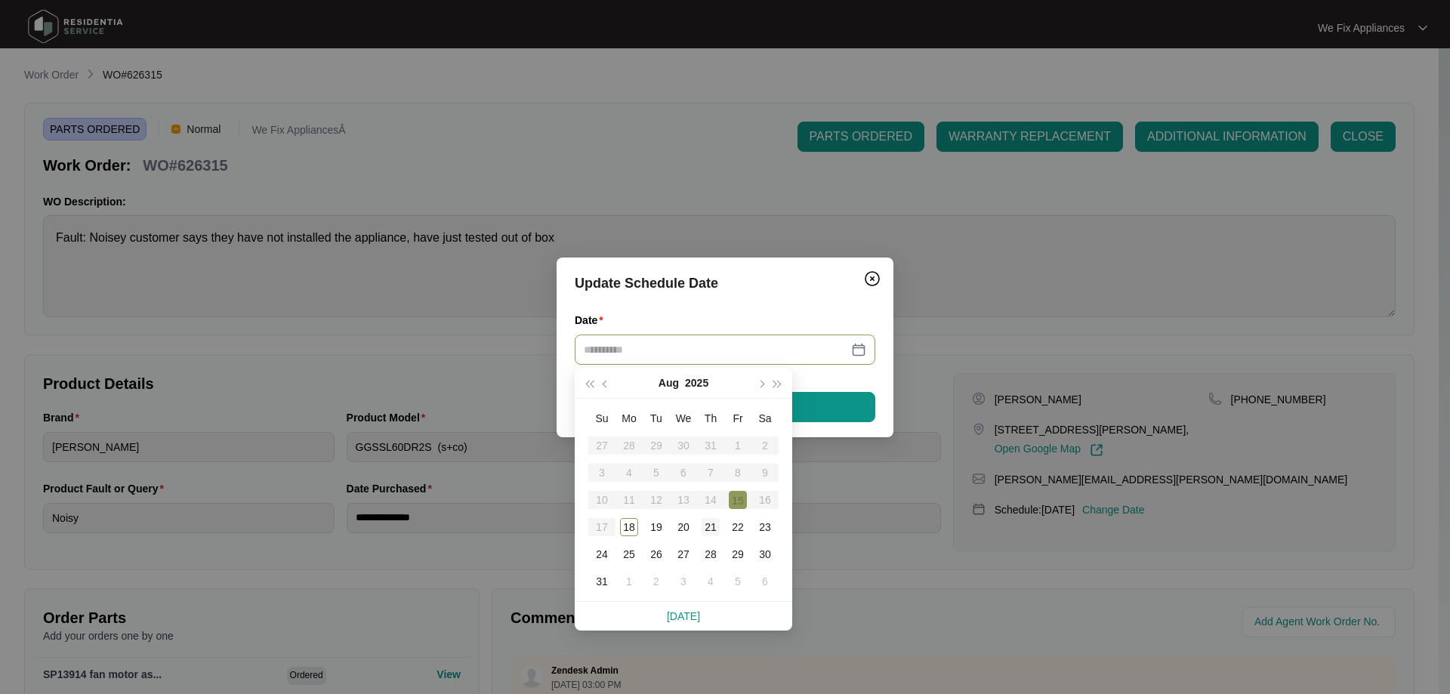
type input "**********"
click at [714, 520] on div "21" at bounding box center [711, 527] width 18 height 18
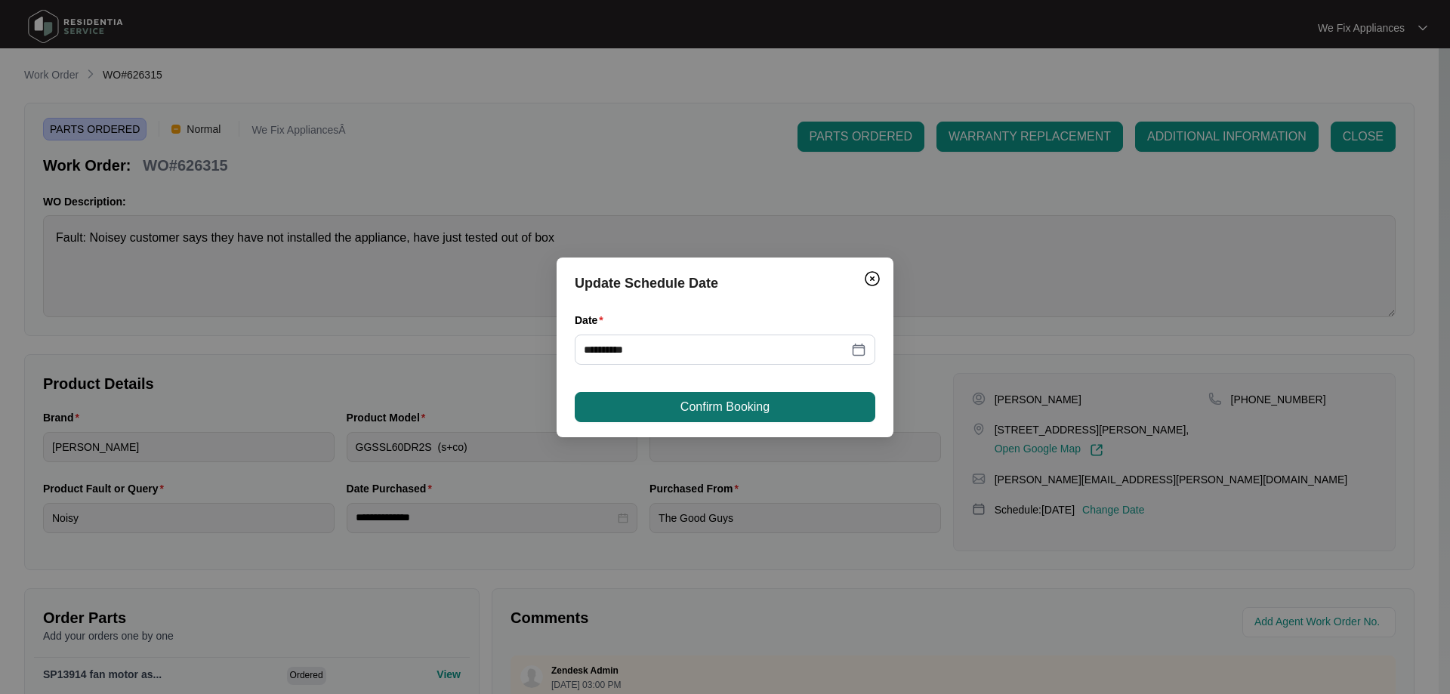
click at [743, 393] on button "Confirm Booking" at bounding box center [725, 407] width 301 height 30
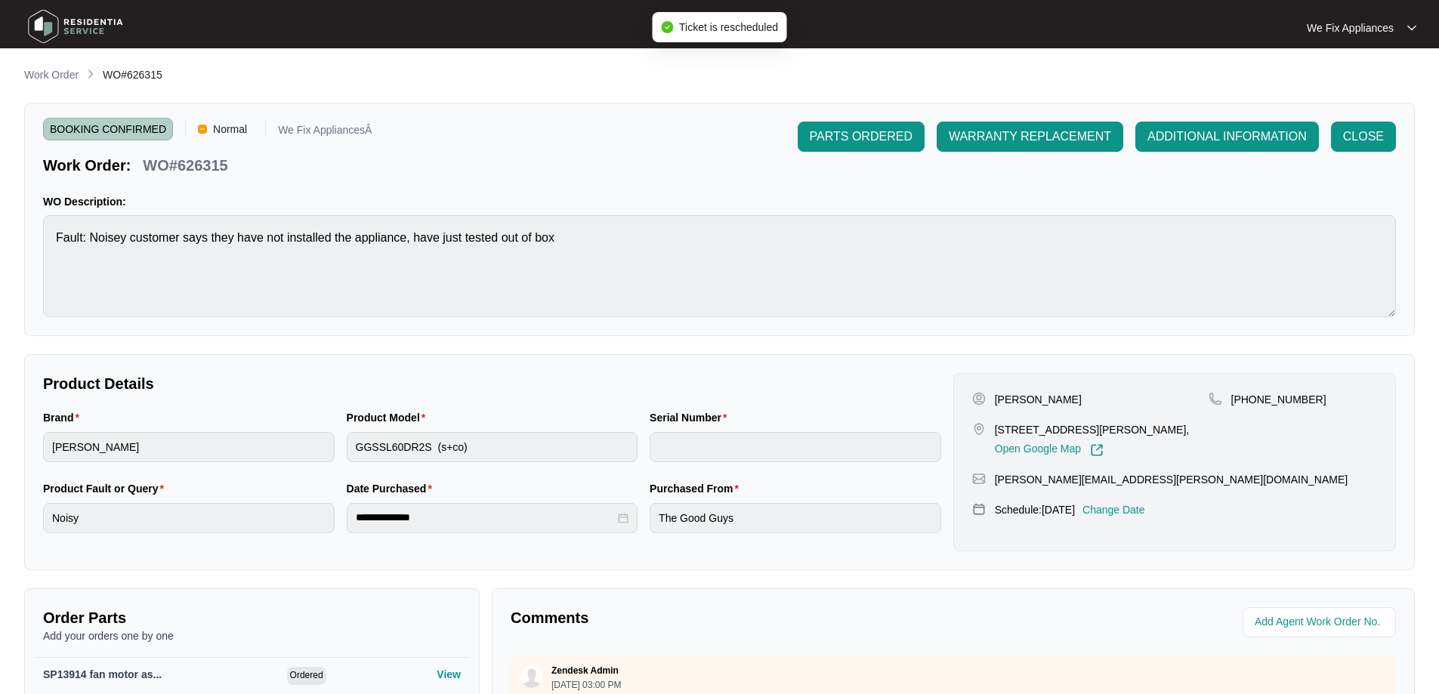
click at [87, 34] on img at bounding box center [76, 26] width 106 height 45
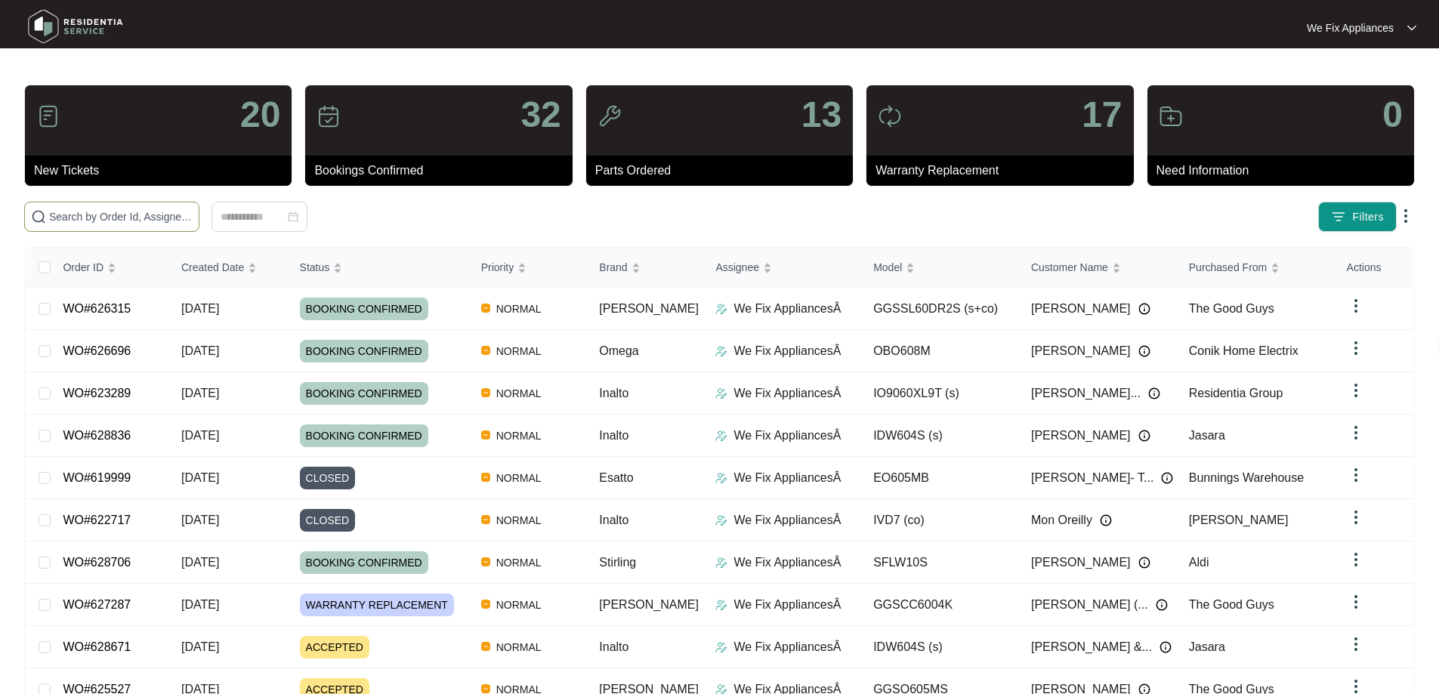
paste input "626315"
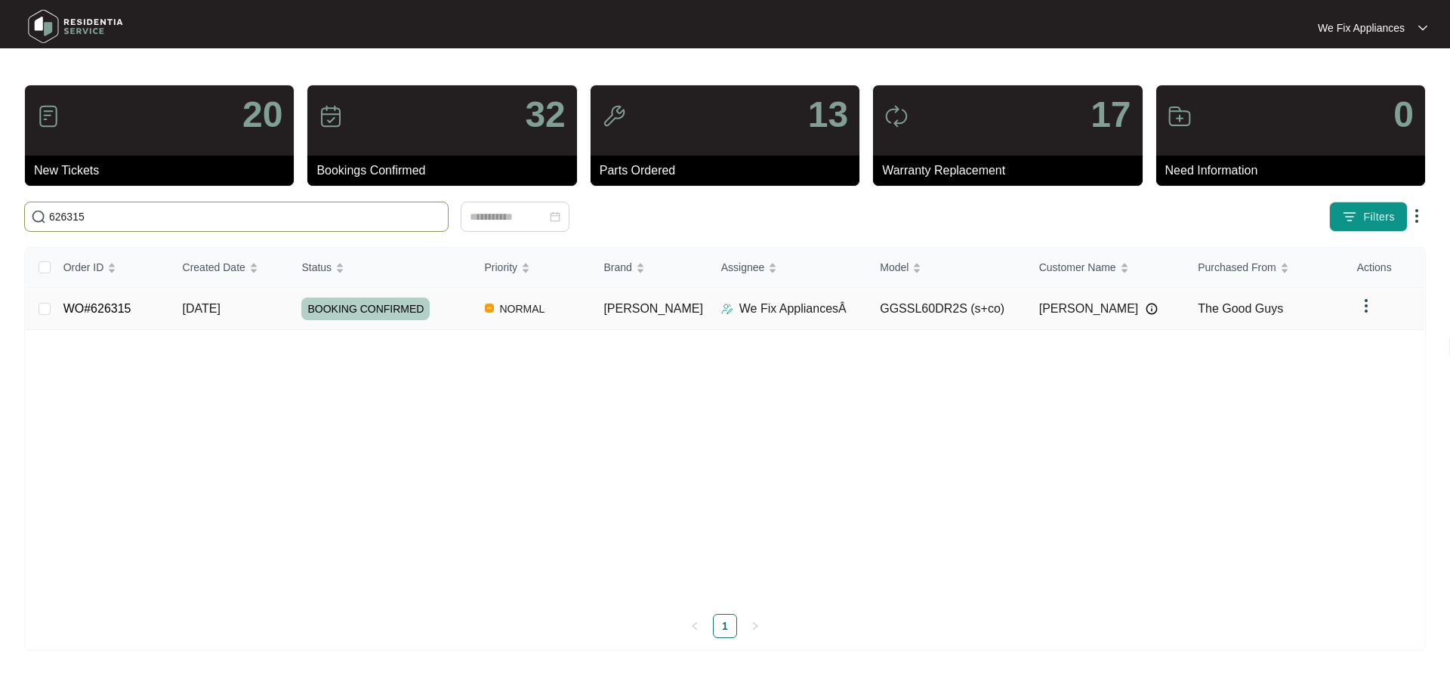
type input "626315"
click at [88, 307] on link "WO#626315" at bounding box center [97, 308] width 68 height 13
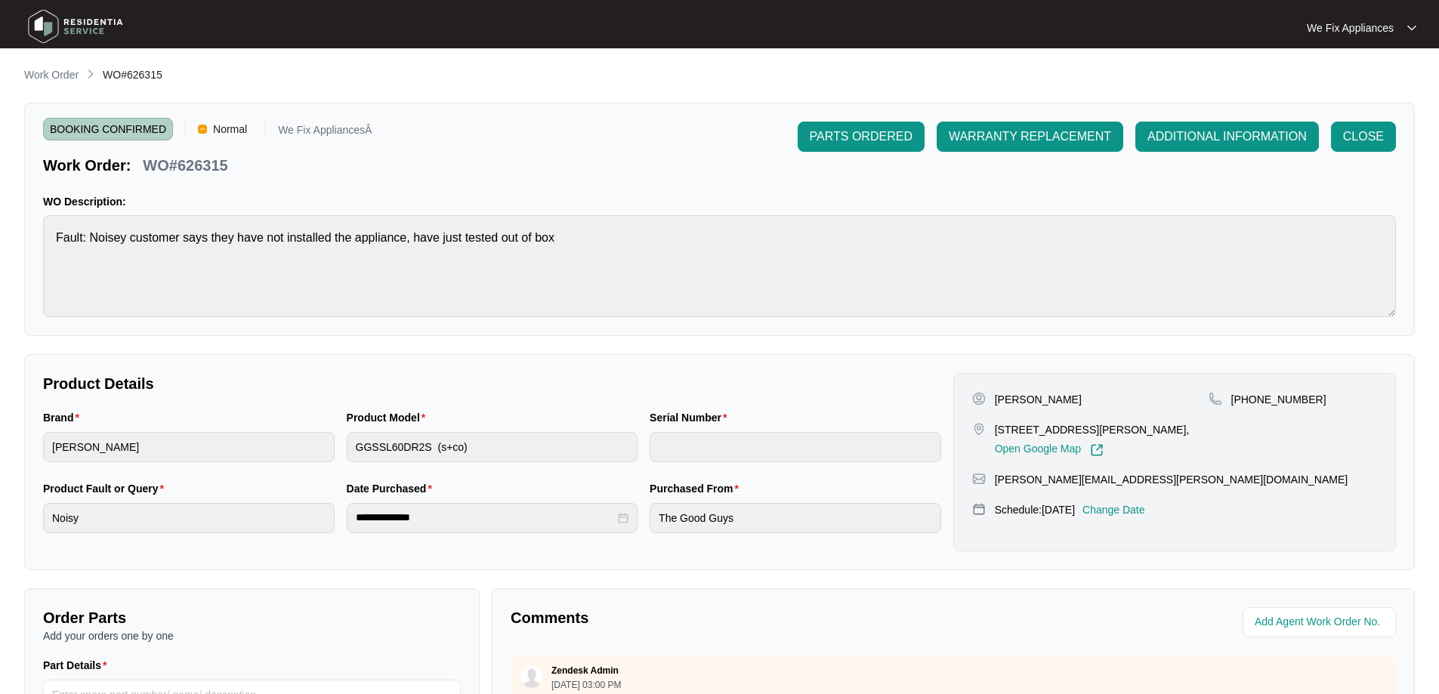
click at [1145, 517] on p "Change Date" at bounding box center [1113, 509] width 63 height 15
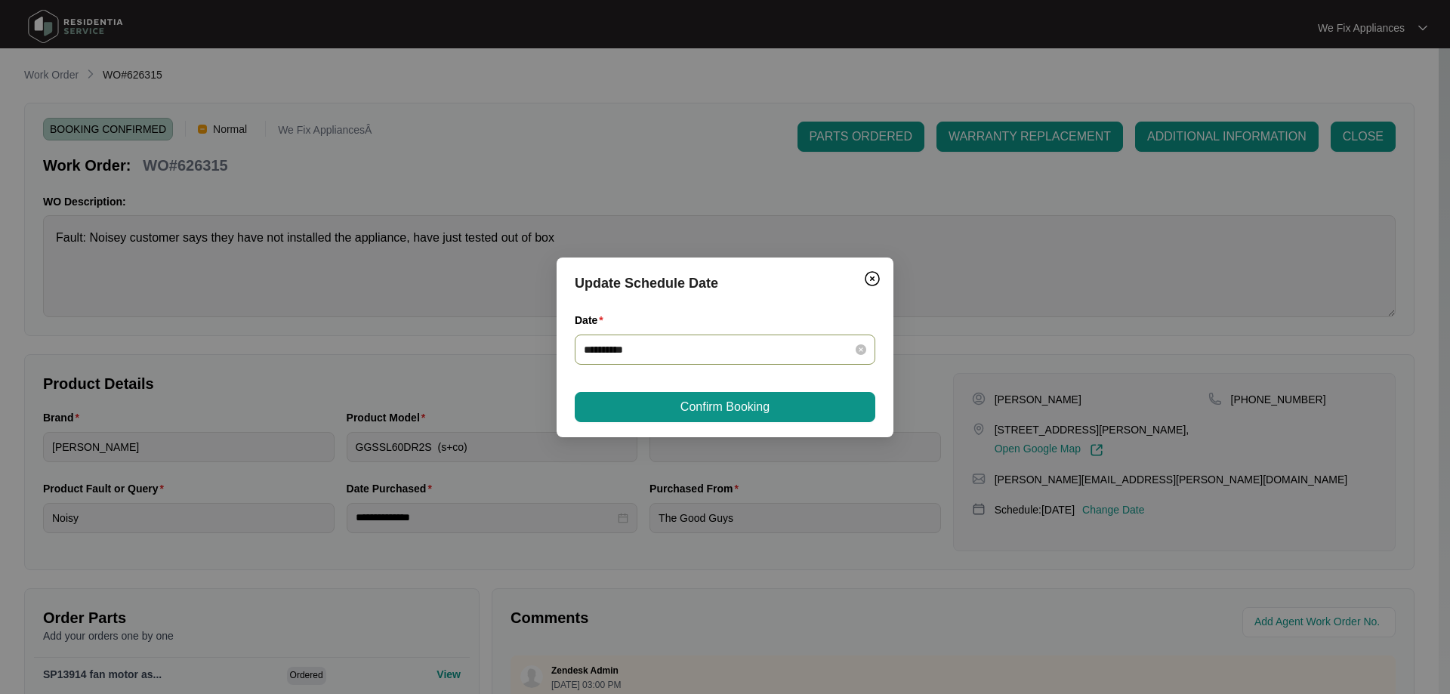
click at [724, 336] on div "**********" at bounding box center [725, 350] width 301 height 30
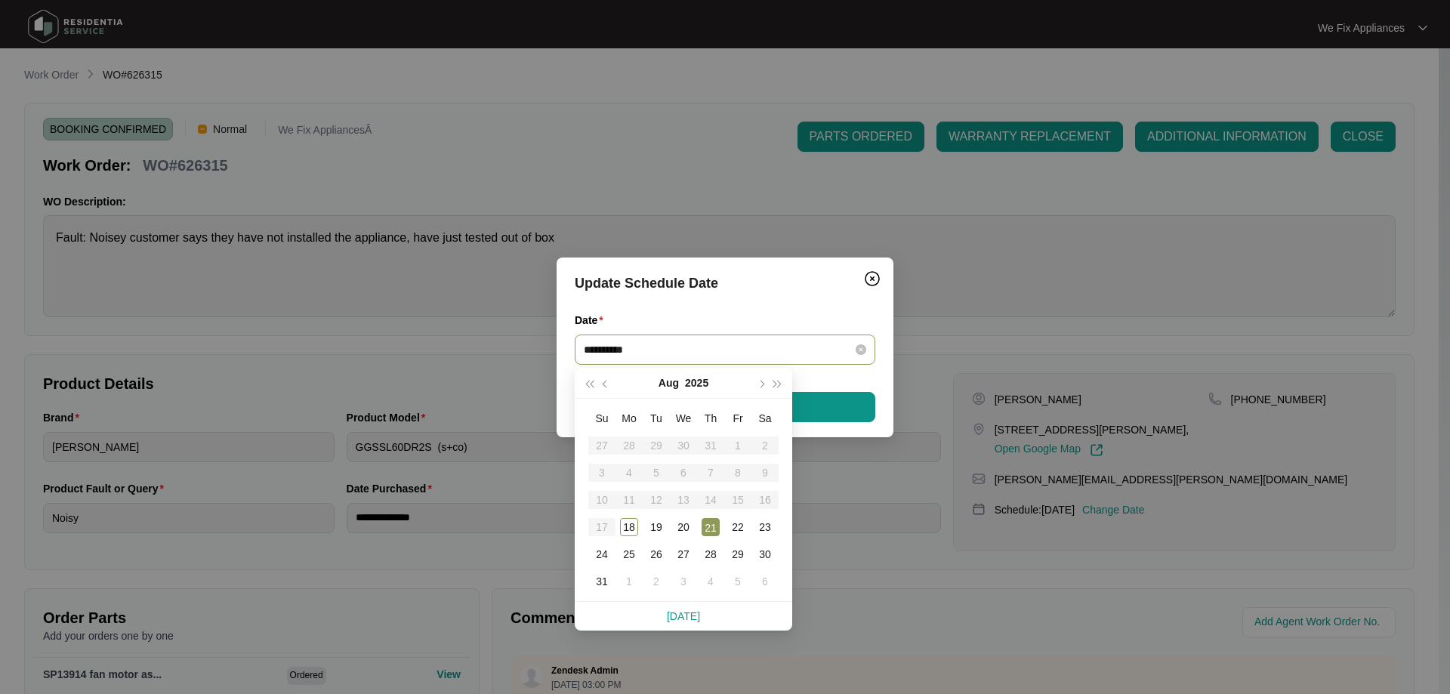
click at [714, 353] on input "**********" at bounding box center [716, 349] width 264 height 17
click at [1092, 269] on div "**********" at bounding box center [725, 347] width 1450 height 694
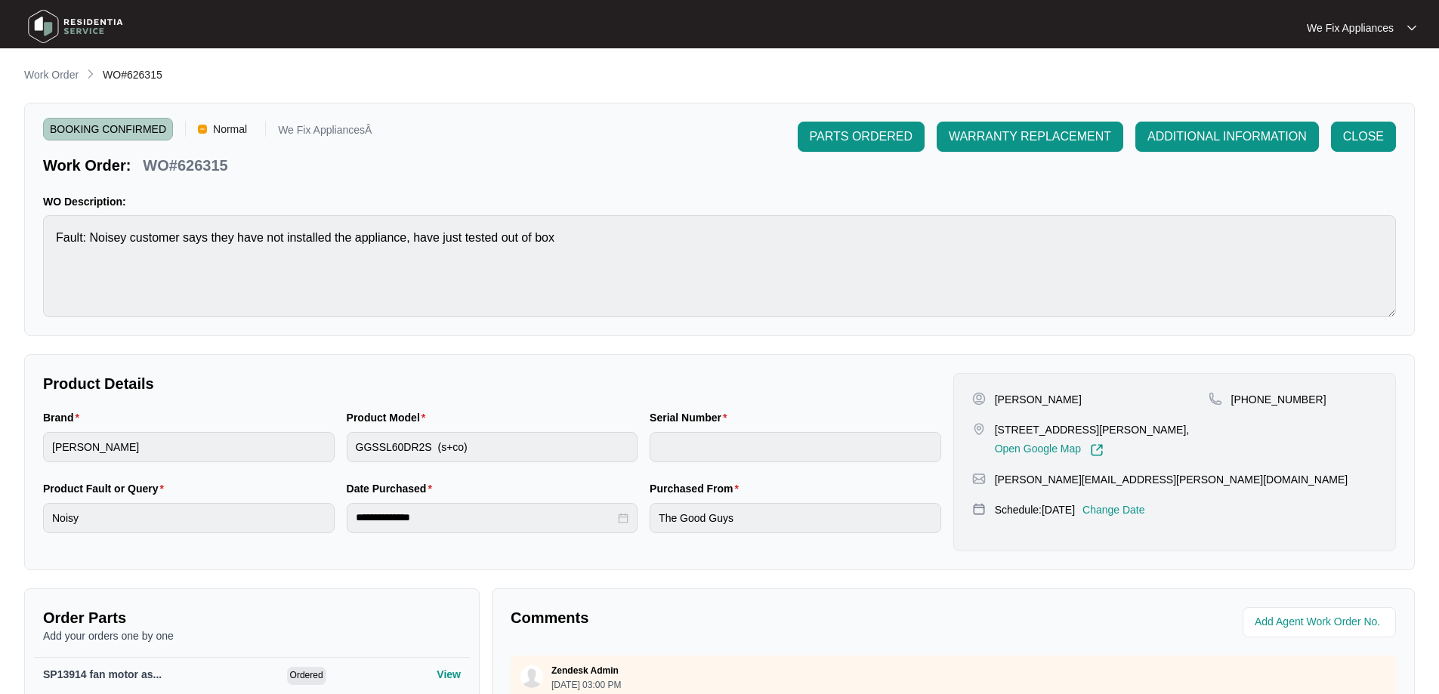
click at [29, 20] on img at bounding box center [76, 26] width 106 height 45
